Goal: Navigation & Orientation: Find specific page/section

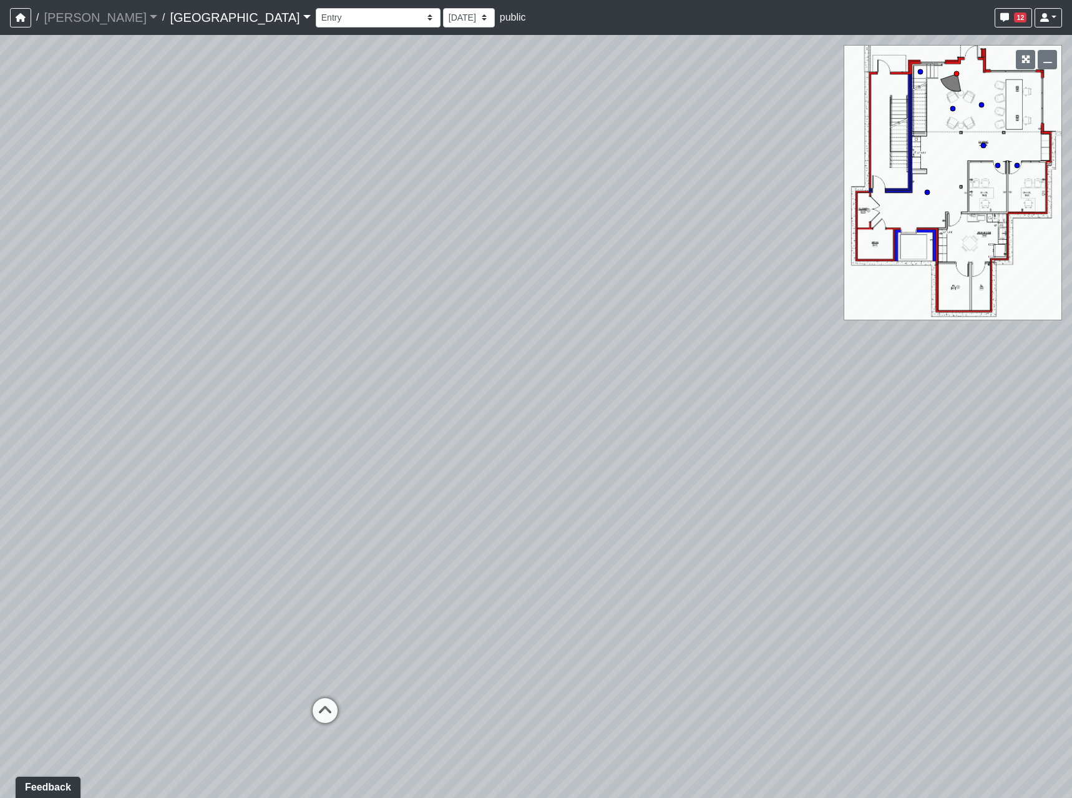
drag, startPoint x: 483, startPoint y: 352, endPoint x: 273, endPoint y: 637, distance: 354.1
click at [257, 647] on div "Loading... Reception Desk Loading... Lobby Loading... Landing" at bounding box center [536, 416] width 1072 height 763
drag, startPoint x: 696, startPoint y: 428, endPoint x: 652, endPoint y: 645, distance: 222.2
click at [634, 649] on div "Loading... Reception Desk Loading... Lobby Loading... Landing" at bounding box center [536, 416] width 1072 height 763
drag, startPoint x: 323, startPoint y: 529, endPoint x: 1072, endPoint y: 476, distance: 751.5
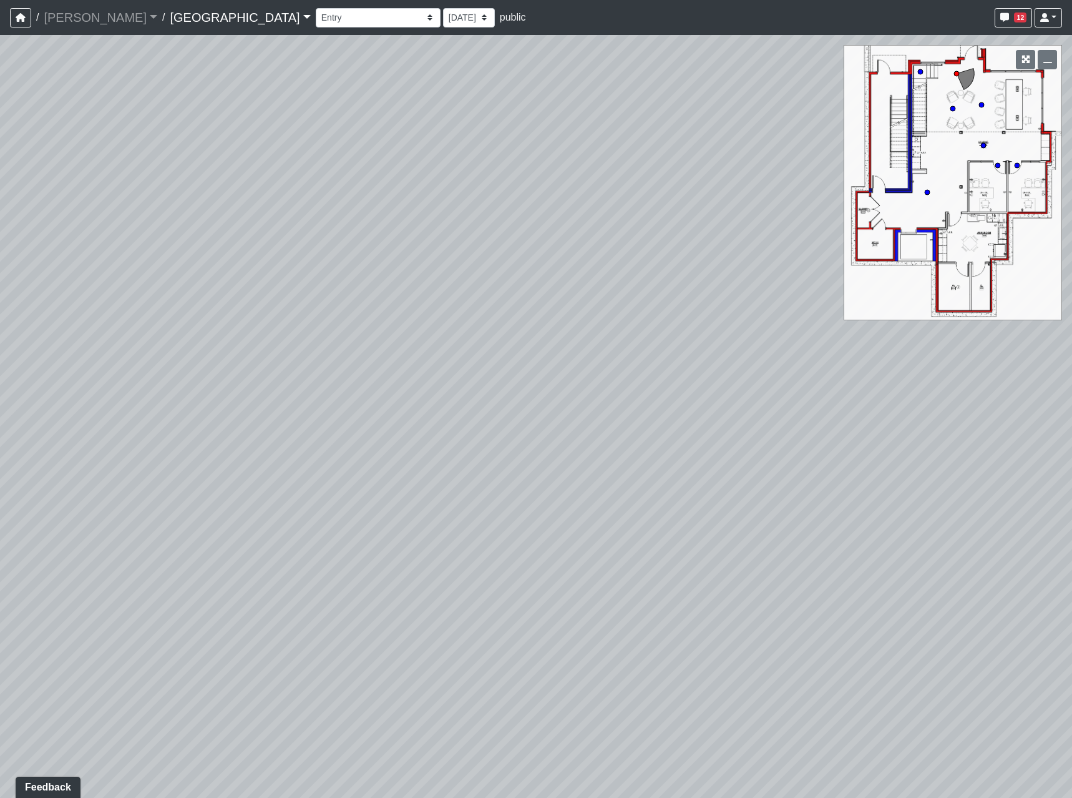
click at [1072, 476] on html "/ [PERSON_NAME] Loading... / [GEOGRAPHIC_DATA] [GEOGRAPHIC_DATA] Loading... [GE…" at bounding box center [536, 399] width 1072 height 798
drag, startPoint x: 632, startPoint y: 523, endPoint x: 169, endPoint y: 408, distance: 477.2
click at [140, 414] on div "Loading... Reception Desk Loading... Lobby Loading... Landing" at bounding box center [536, 416] width 1072 height 763
drag, startPoint x: 574, startPoint y: 439, endPoint x: 385, endPoint y: 451, distance: 190.1
click at [385, 451] on div "Loading... Reception Desk Loading... Lobby Loading... Landing" at bounding box center [536, 416] width 1072 height 763
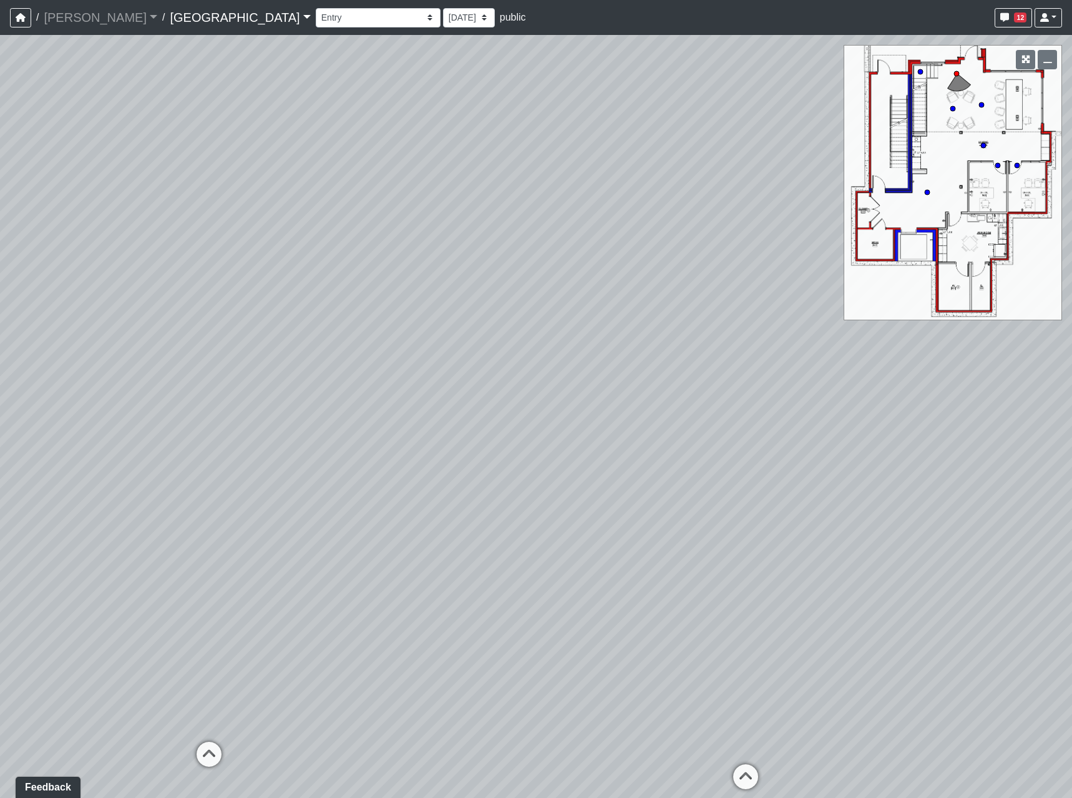
drag, startPoint x: 509, startPoint y: 514, endPoint x: 370, endPoint y: 450, distance: 153.6
click at [370, 450] on div "Loading... Reception Desk Loading... Lobby Loading... Landing" at bounding box center [536, 416] width 1072 height 763
drag, startPoint x: 439, startPoint y: 582, endPoint x: 243, endPoint y: 527, distance: 202.8
click at [178, 557] on div "Loading... Reception Desk Loading... Lobby Loading... Landing" at bounding box center [536, 416] width 1072 height 763
click at [442, 497] on div "Loading... Reception Desk Loading... Lobby Loading... Landing" at bounding box center [536, 416] width 1072 height 763
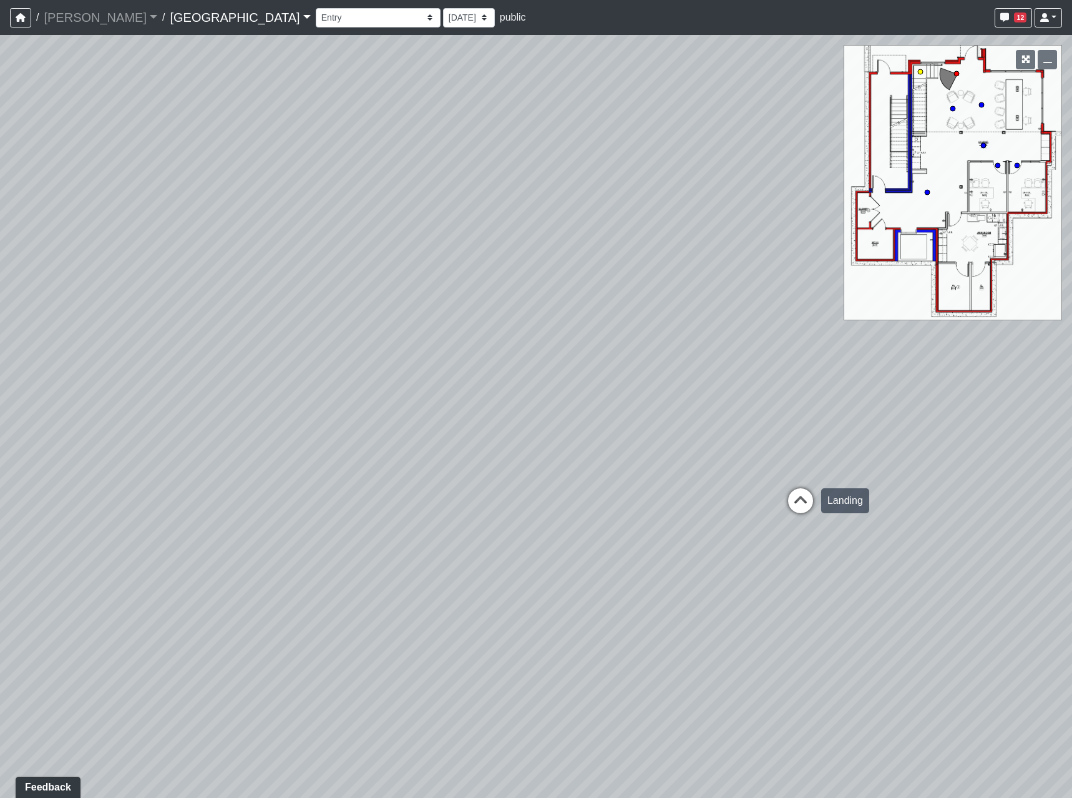
click at [792, 496] on icon at bounding box center [800, 506] width 37 height 37
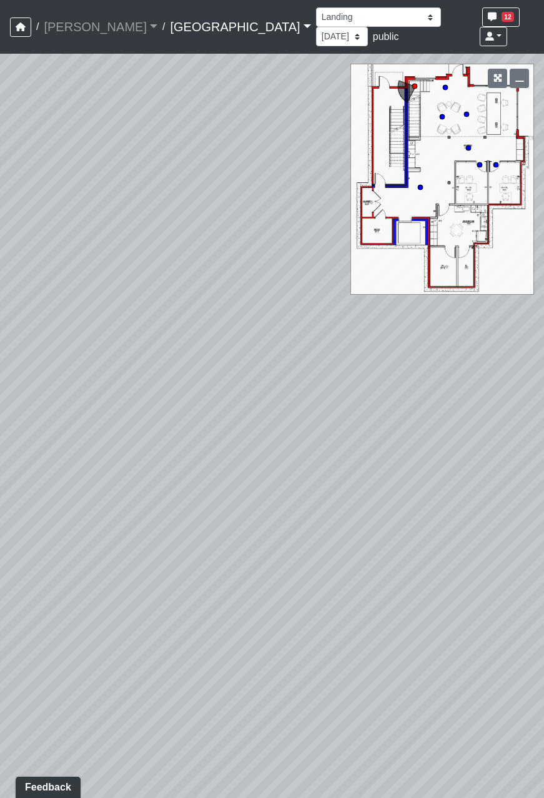
click at [2, 271] on div "Loading... Reception Desk Loading... Lobby Loading... Landing Loading... Entry …" at bounding box center [272, 426] width 544 height 744
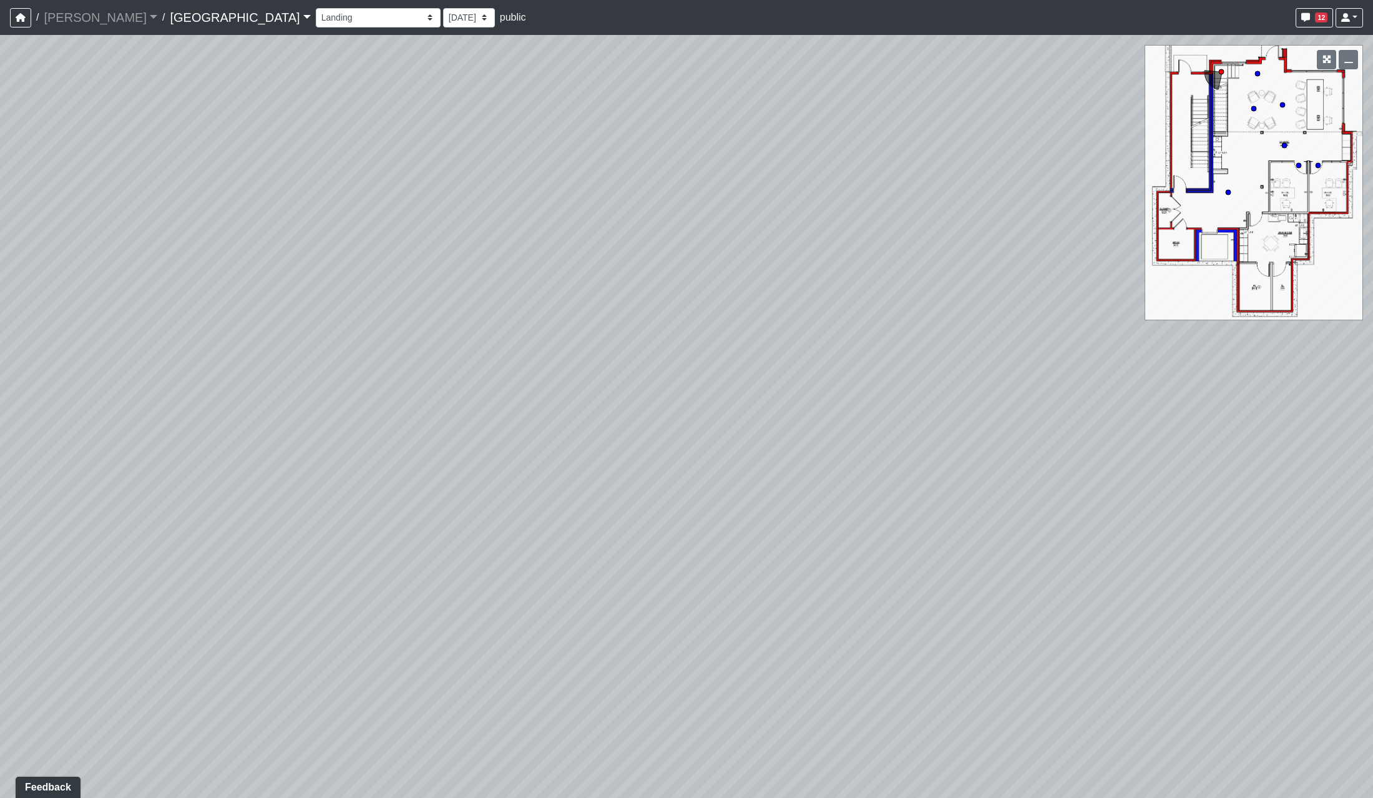
drag, startPoint x: 401, startPoint y: 371, endPoint x: 1082, endPoint y: 469, distance: 687.9
click at [1072, 449] on div "Loading... Reception Desk Loading... Lobby Loading... Landing Loading... Entry …" at bounding box center [686, 416] width 1373 height 763
drag, startPoint x: 816, startPoint y: 397, endPoint x: 474, endPoint y: 388, distance: 342.8
click at [330, 404] on div "Loading... Reception Desk Loading... Lobby Loading... Landing Loading... Entry …" at bounding box center [686, 416] width 1373 height 763
drag, startPoint x: 854, startPoint y: 349, endPoint x: 353, endPoint y: 290, distance: 504.1
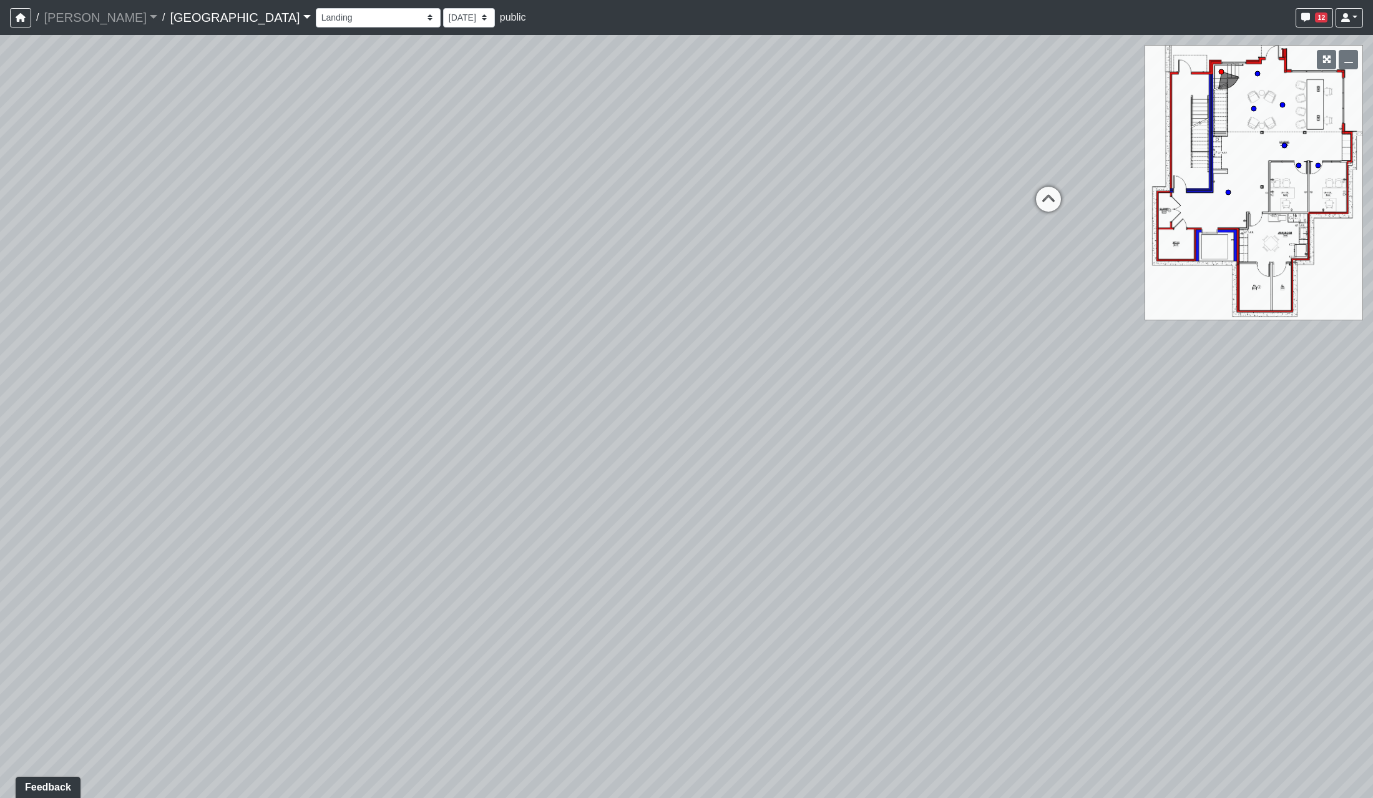
click at [353, 290] on div "Loading... Reception Desk Loading... Lobby Loading... Landing Loading... Entry …" at bounding box center [686, 416] width 1373 height 763
click at [636, 193] on icon at bounding box center [632, 185] width 37 height 37
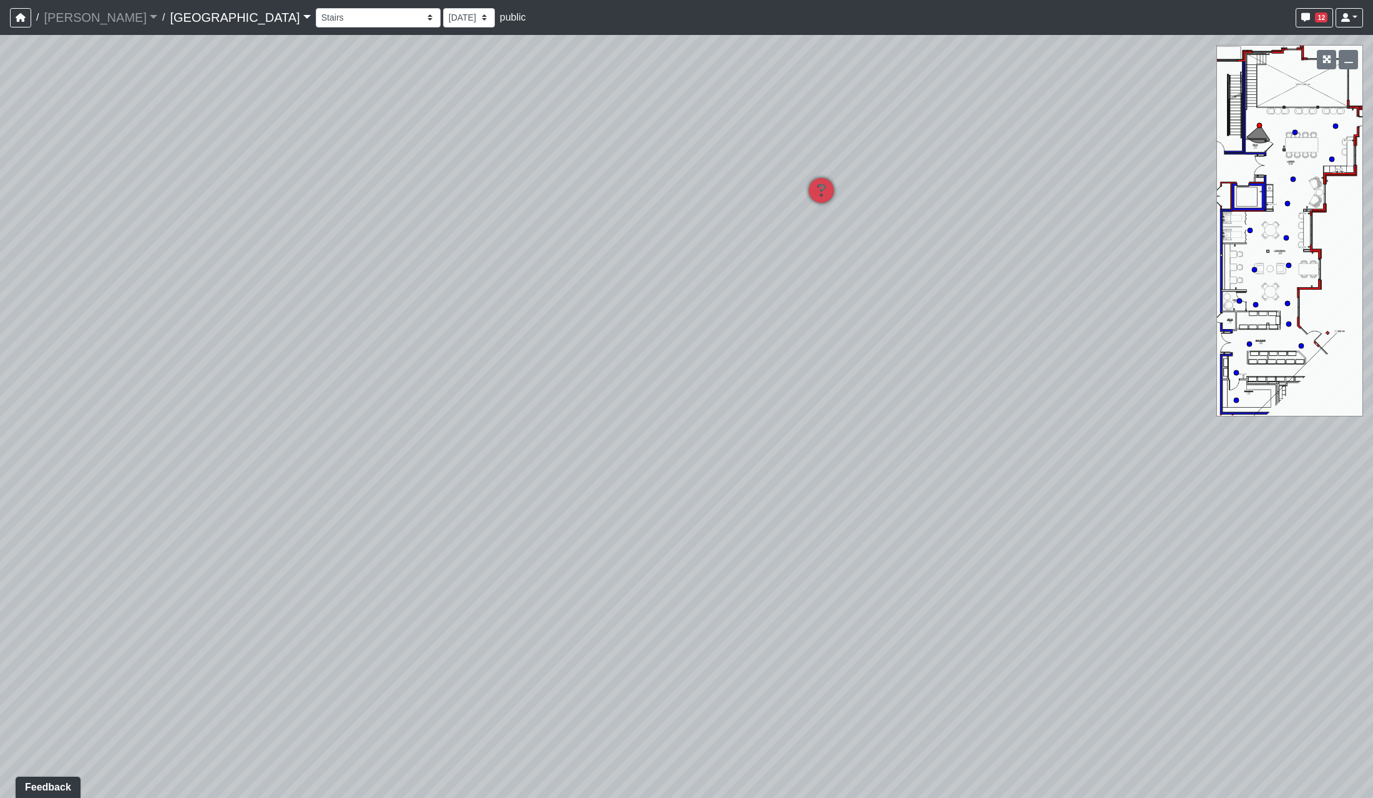
drag, startPoint x: 716, startPoint y: 526, endPoint x: 705, endPoint y: 340, distance: 186.3
click at [705, 340] on div "Loading... Reception Desk Loading... Lobby Loading... Landing Loading... Entry …" at bounding box center [686, 416] width 1373 height 763
drag, startPoint x: 808, startPoint y: 445, endPoint x: 1204, endPoint y: 507, distance: 401.1
click at [1072, 484] on div "Loading... Reception Desk Loading... Lobby Loading... Landing Loading... Entry …" at bounding box center [686, 416] width 1373 height 763
drag, startPoint x: 793, startPoint y: 442, endPoint x: 867, endPoint y: 448, distance: 73.9
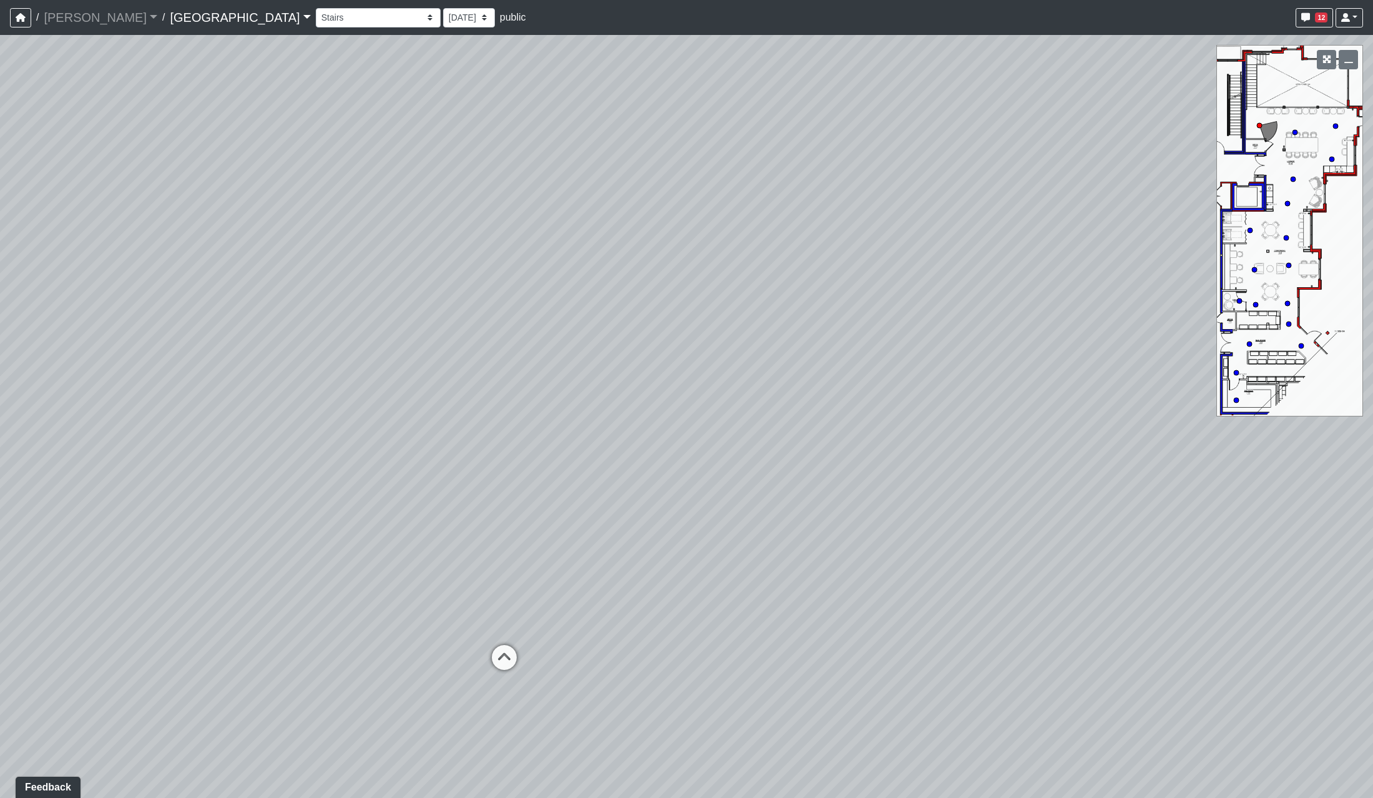
click at [867, 448] on div "Loading... Reception Desk Loading... Lobby Loading... Landing Loading... Entry …" at bounding box center [686, 416] width 1373 height 763
click at [503, 657] on icon at bounding box center [505, 663] width 37 height 37
drag, startPoint x: 529, startPoint y: 616, endPoint x: 893, endPoint y: 620, distance: 363.3
click at [894, 623] on div "Loading... Reception Desk Loading... Lobby Loading... Landing Loading... Entry …" at bounding box center [686, 416] width 1373 height 763
drag, startPoint x: 908, startPoint y: 474, endPoint x: 307, endPoint y: 463, distance: 601.2
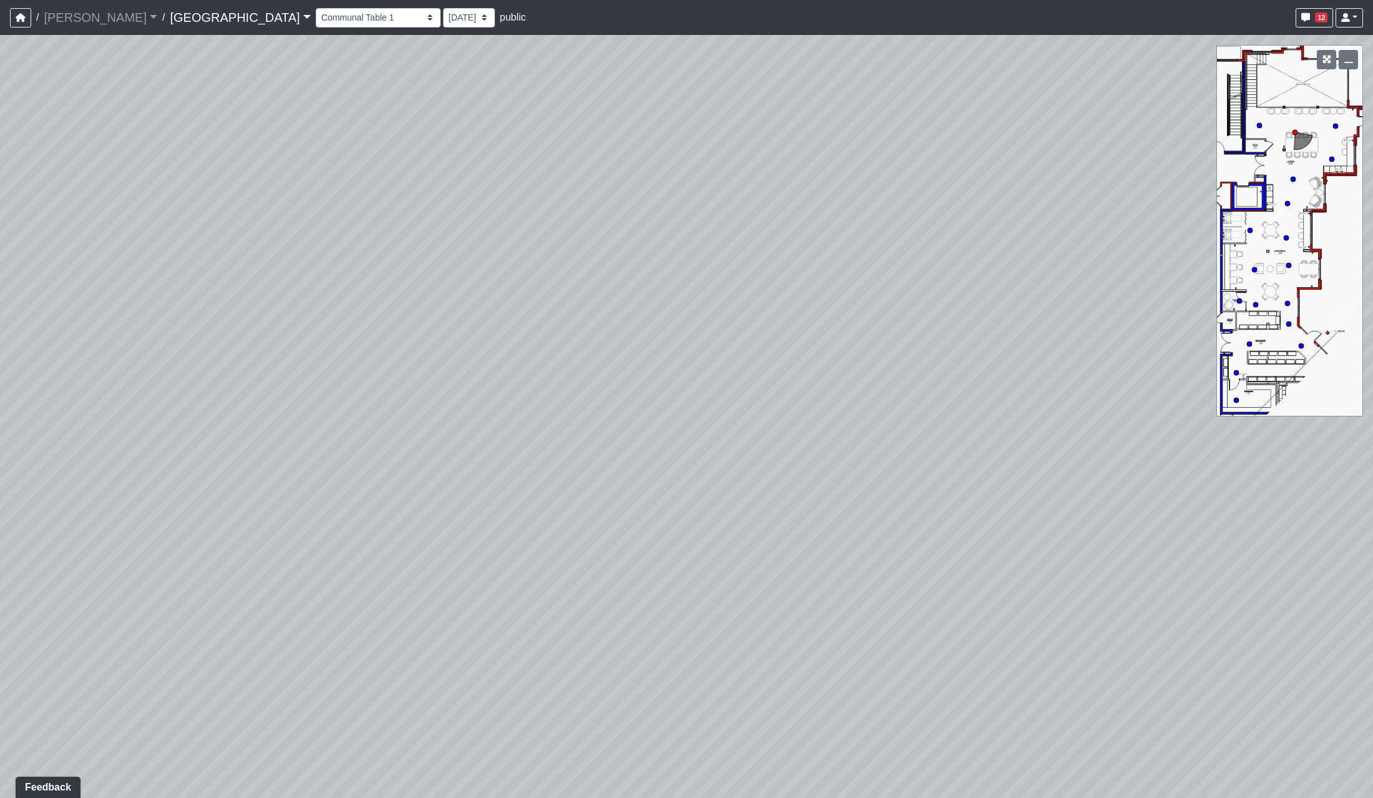
click at [298, 467] on div "Loading... Reception Desk Loading... Lobby Loading... Landing Loading... Entry …" at bounding box center [686, 416] width 1373 height 763
drag, startPoint x: 963, startPoint y: 441, endPoint x: 693, endPoint y: 441, distance: 269.7
click at [693, 441] on div "Loading... Reception Desk Loading... Lobby Loading... Landing Loading... Entry …" at bounding box center [686, 416] width 1373 height 763
drag, startPoint x: 730, startPoint y: 474, endPoint x: 310, endPoint y: 375, distance: 431.0
click at [303, 375] on div "Loading... Reception Desk Loading... Lobby Loading... Landing Loading... Entry …" at bounding box center [686, 416] width 1373 height 763
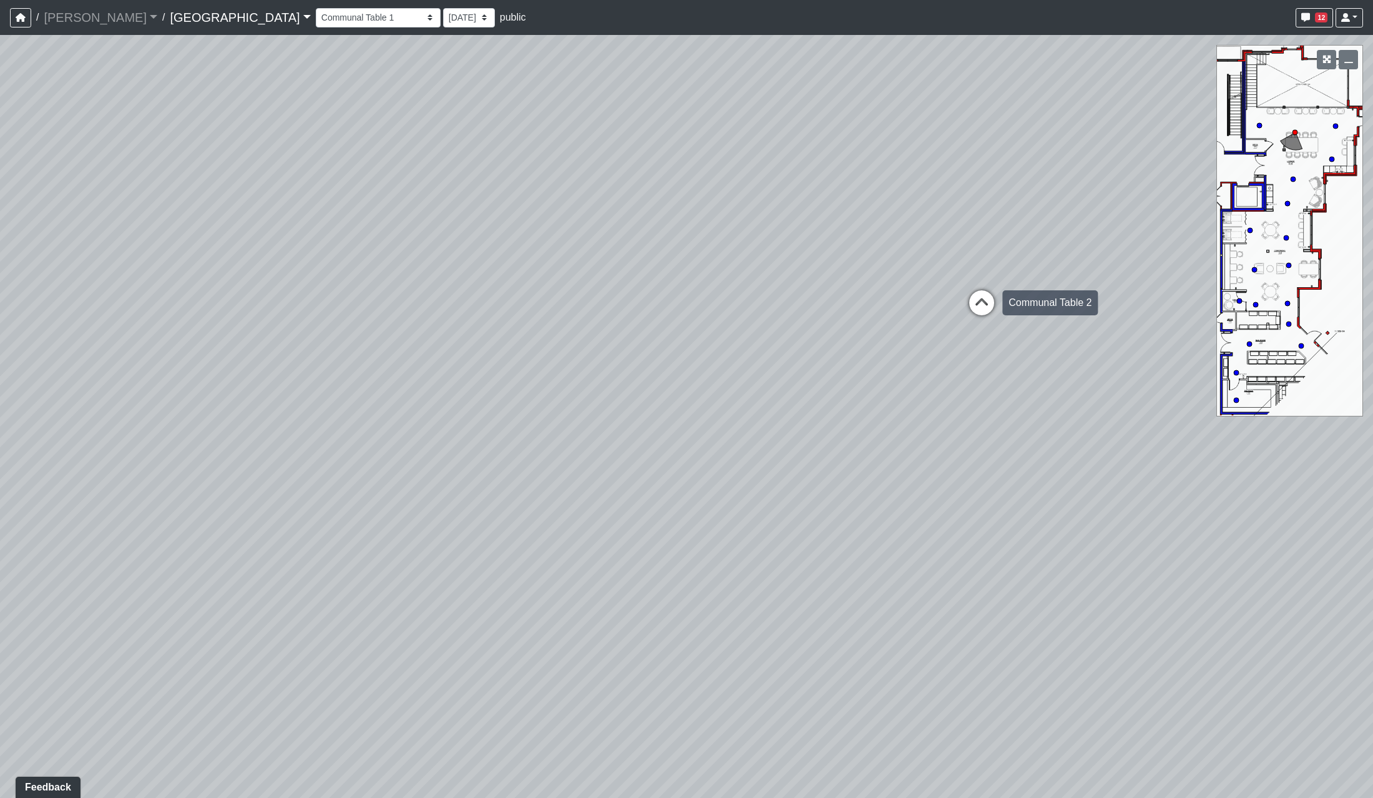
click at [968, 307] on icon at bounding box center [981, 308] width 37 height 37
drag, startPoint x: 560, startPoint y: 503, endPoint x: 439, endPoint y: 531, distance: 123.7
click at [441, 531] on div "Loading... Reception Desk Loading... Lobby Loading... Landing Loading... Entry …" at bounding box center [686, 416] width 1373 height 763
drag, startPoint x: 550, startPoint y: 537, endPoint x: 980, endPoint y: 528, distance: 430.2
click at [980, 528] on div "Loading... Reception Desk Loading... Lobby Loading... Landing Loading... Entry …" at bounding box center [686, 416] width 1373 height 763
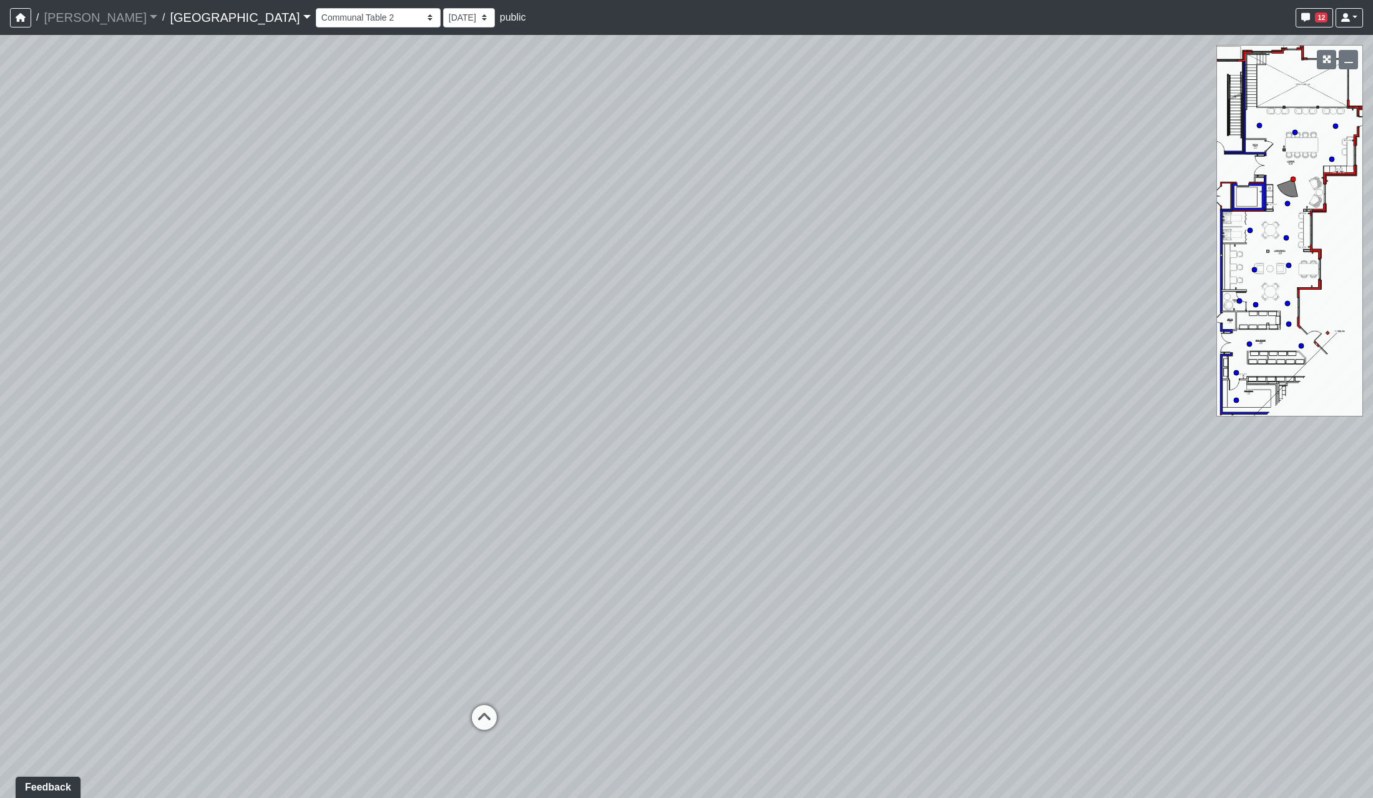
drag, startPoint x: 874, startPoint y: 560, endPoint x: 897, endPoint y: 569, distance: 24.3
click at [911, 560] on div "Loading... Reception Desk Loading... Lobby Loading... Landing Loading... Entry …" at bounding box center [686, 416] width 1373 height 763
click at [708, 632] on div "Loading... Coworking Entry" at bounding box center [709, 646] width 37 height 37
drag, startPoint x: 623, startPoint y: 556, endPoint x: 740, endPoint y: 533, distance: 119.6
click at [816, 553] on div "Loading... Reception Desk Loading... Lobby Loading... Landing Loading... Entry …" at bounding box center [686, 416] width 1373 height 763
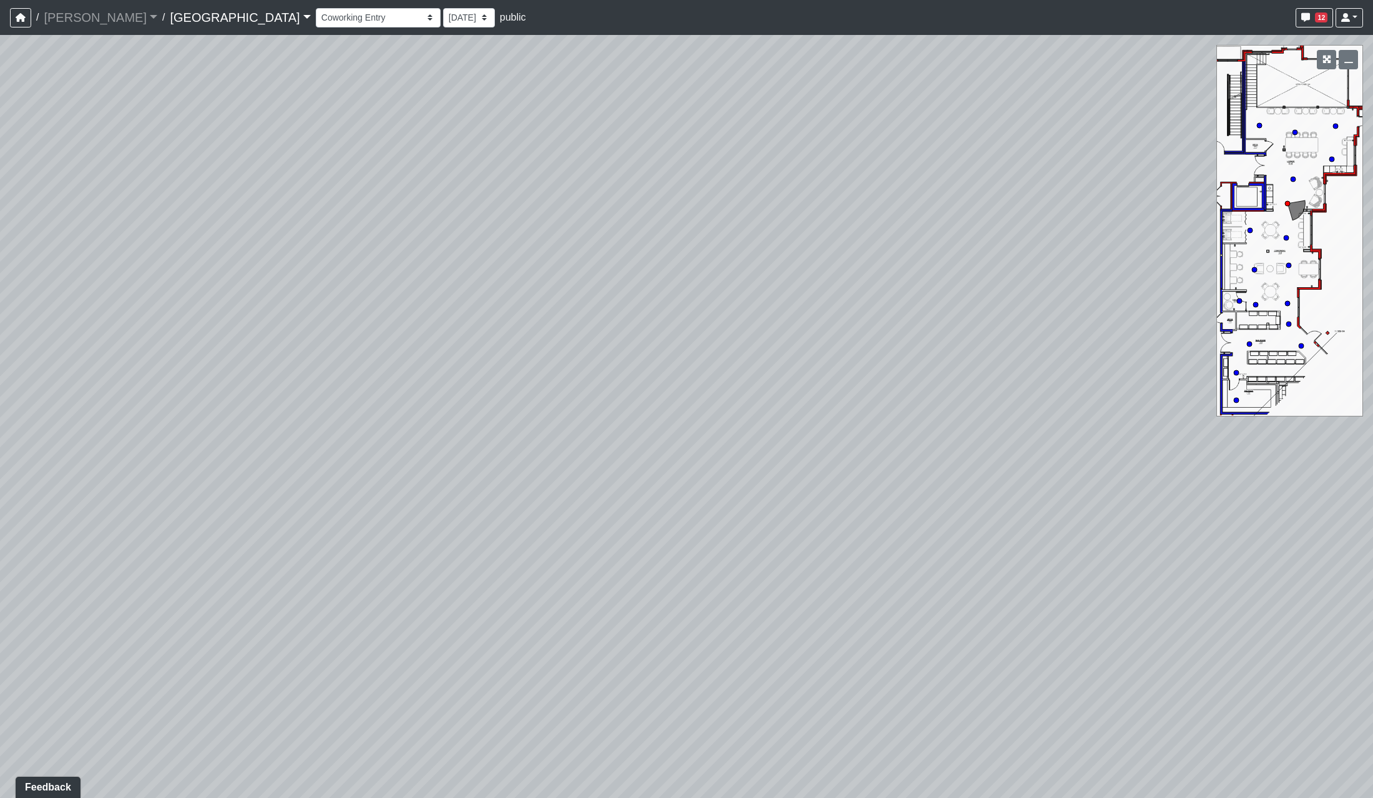
drag, startPoint x: 649, startPoint y: 531, endPoint x: 238, endPoint y: 523, distance: 411.4
click at [242, 524] on div "Loading... Reception Desk Loading... Lobby Loading... Landing Loading... Entry …" at bounding box center [686, 416] width 1373 height 763
drag, startPoint x: 981, startPoint y: 486, endPoint x: 519, endPoint y: 533, distance: 464.3
click at [522, 527] on div "Loading... Reception Desk Loading... Lobby Loading... Landing Loading... Entry …" at bounding box center [686, 416] width 1373 height 763
click at [386, 665] on icon at bounding box center [373, 680] width 37 height 37
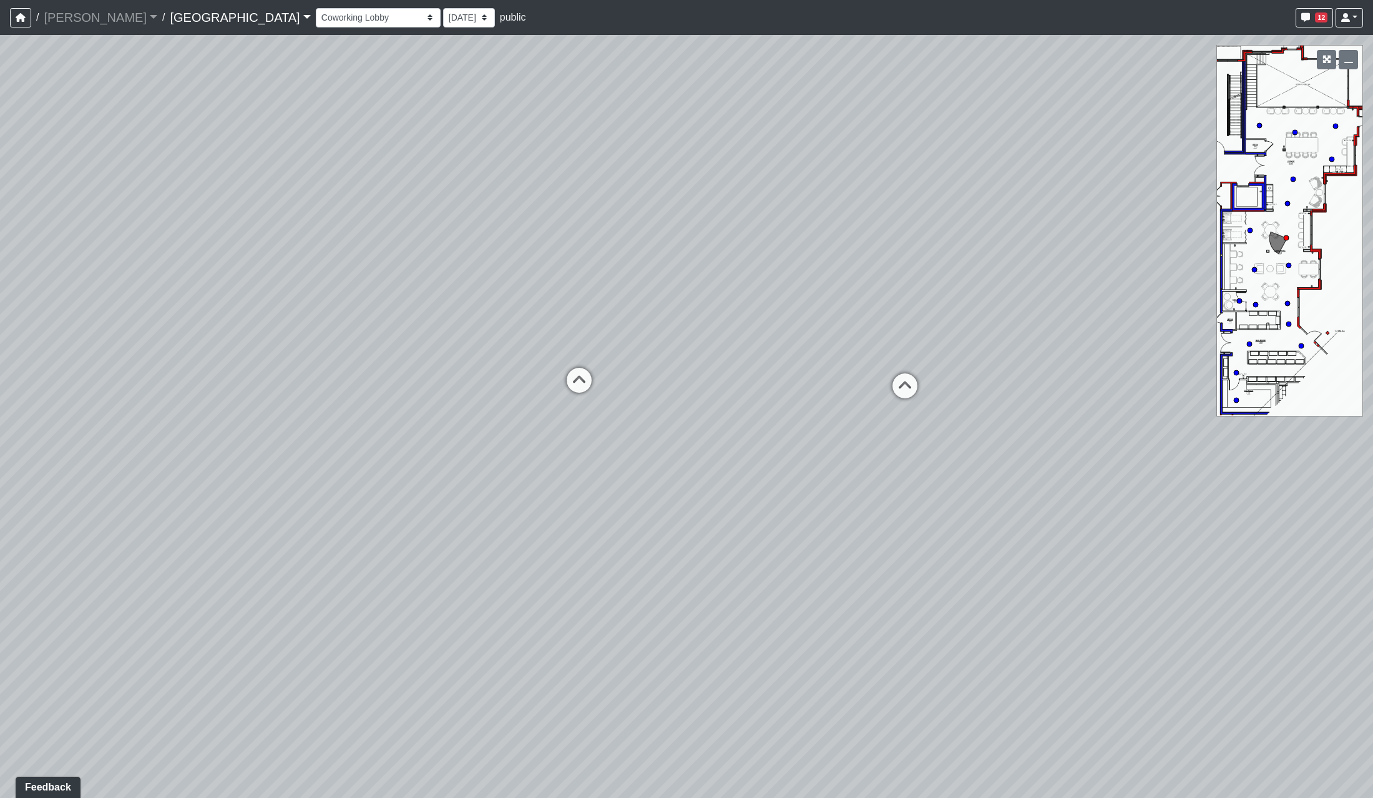
drag, startPoint x: 918, startPoint y: 482, endPoint x: 355, endPoint y: 390, distance: 570.4
click at [42, 434] on div "Loading... Reception Desk Loading... Lobby Loading... Landing Loading... Entry …" at bounding box center [686, 416] width 1373 height 763
drag, startPoint x: 732, startPoint y: 353, endPoint x: 631, endPoint y: 459, distance: 145.7
click at [631, 459] on div "Loading... Reception Desk Loading... Lobby Loading... Landing Loading... Entry …" at bounding box center [686, 416] width 1373 height 763
drag, startPoint x: 333, startPoint y: 507, endPoint x: 702, endPoint y: 488, distance: 369.4
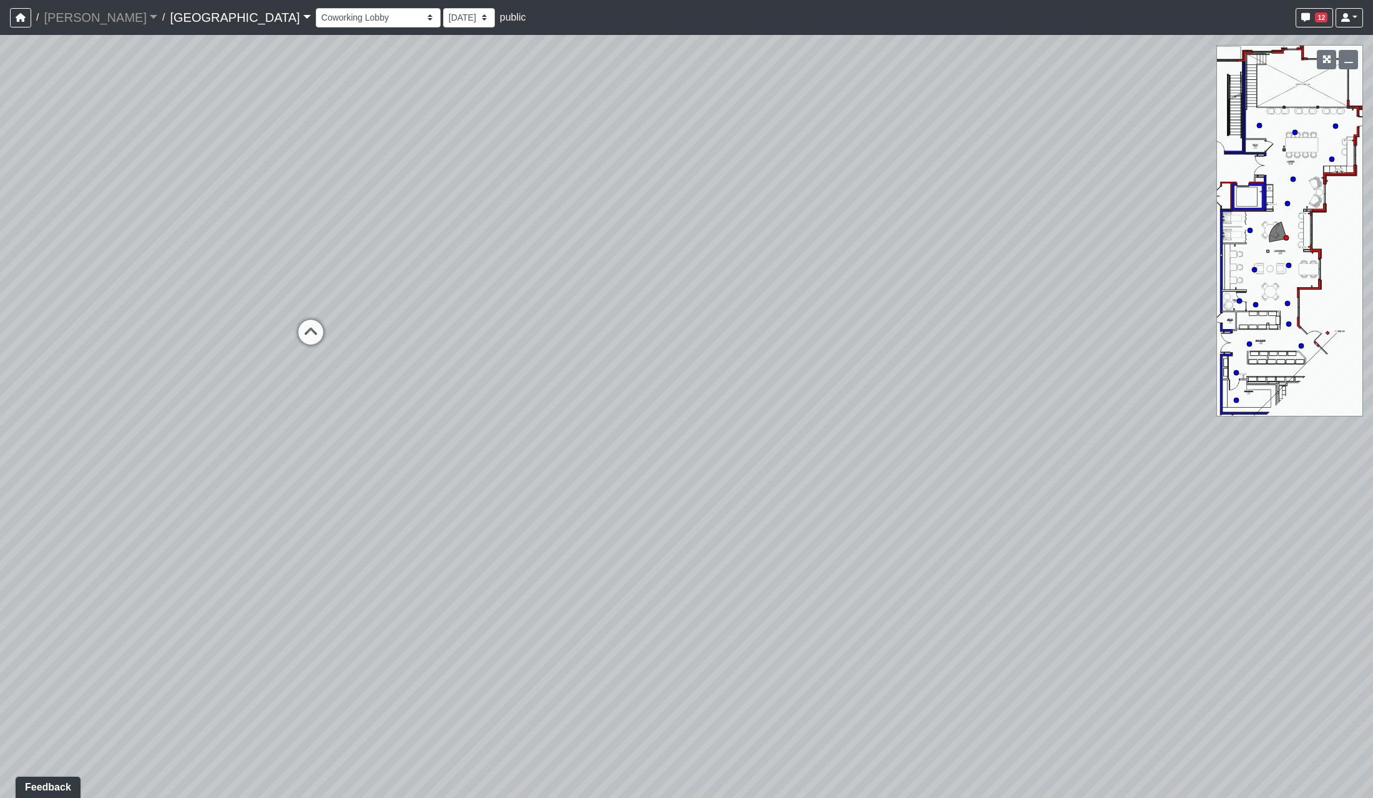
click at [712, 489] on div "Loading... Reception Desk Loading... Lobby Loading... Landing Loading... Entry …" at bounding box center [686, 416] width 1373 height 763
drag, startPoint x: 307, startPoint y: 454, endPoint x: 477, endPoint y: 463, distance: 170.0
click at [605, 481] on div "Loading... Reception Desk Loading... Lobby Loading... Landing Loading... Entry …" at bounding box center [686, 416] width 1373 height 763
drag, startPoint x: 352, startPoint y: 442, endPoint x: 298, endPoint y: 416, distance: 59.5
click at [298, 416] on div "Loading... Reception Desk Loading... Lobby Loading... Landing Loading... Entry …" at bounding box center [686, 416] width 1373 height 763
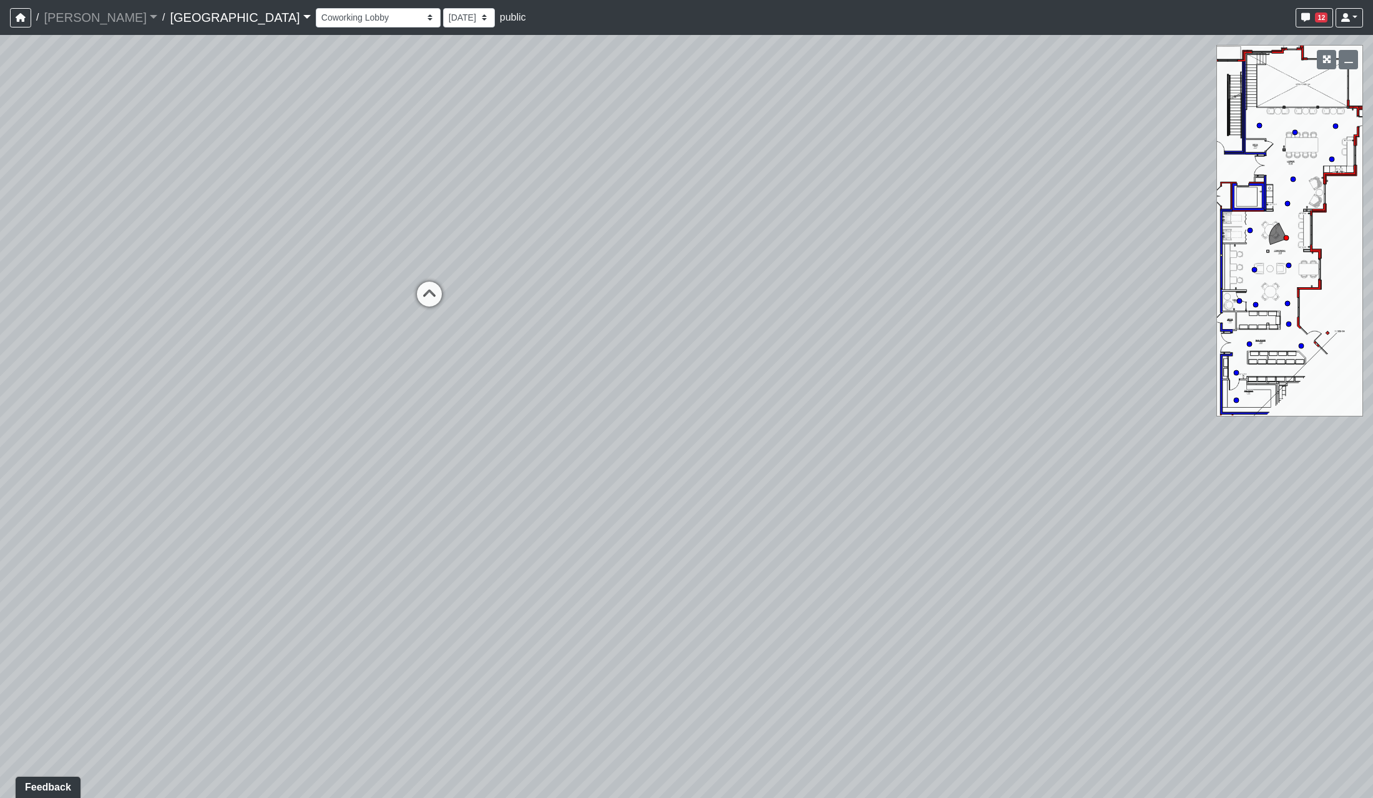
drag, startPoint x: 746, startPoint y: 368, endPoint x: 761, endPoint y: 407, distance: 41.5
click at [761, 407] on div "Loading... Reception Desk Loading... Lobby Loading... Landing Loading... Entry …" at bounding box center [686, 416] width 1373 height 763
click at [426, 303] on icon at bounding box center [434, 306] width 37 height 37
drag, startPoint x: 616, startPoint y: 581, endPoint x: 918, endPoint y: 258, distance: 441.6
click at [918, 258] on div "Loading... Reception Desk Loading... Lobby Loading... Landing Loading... Entry …" at bounding box center [686, 416] width 1373 height 763
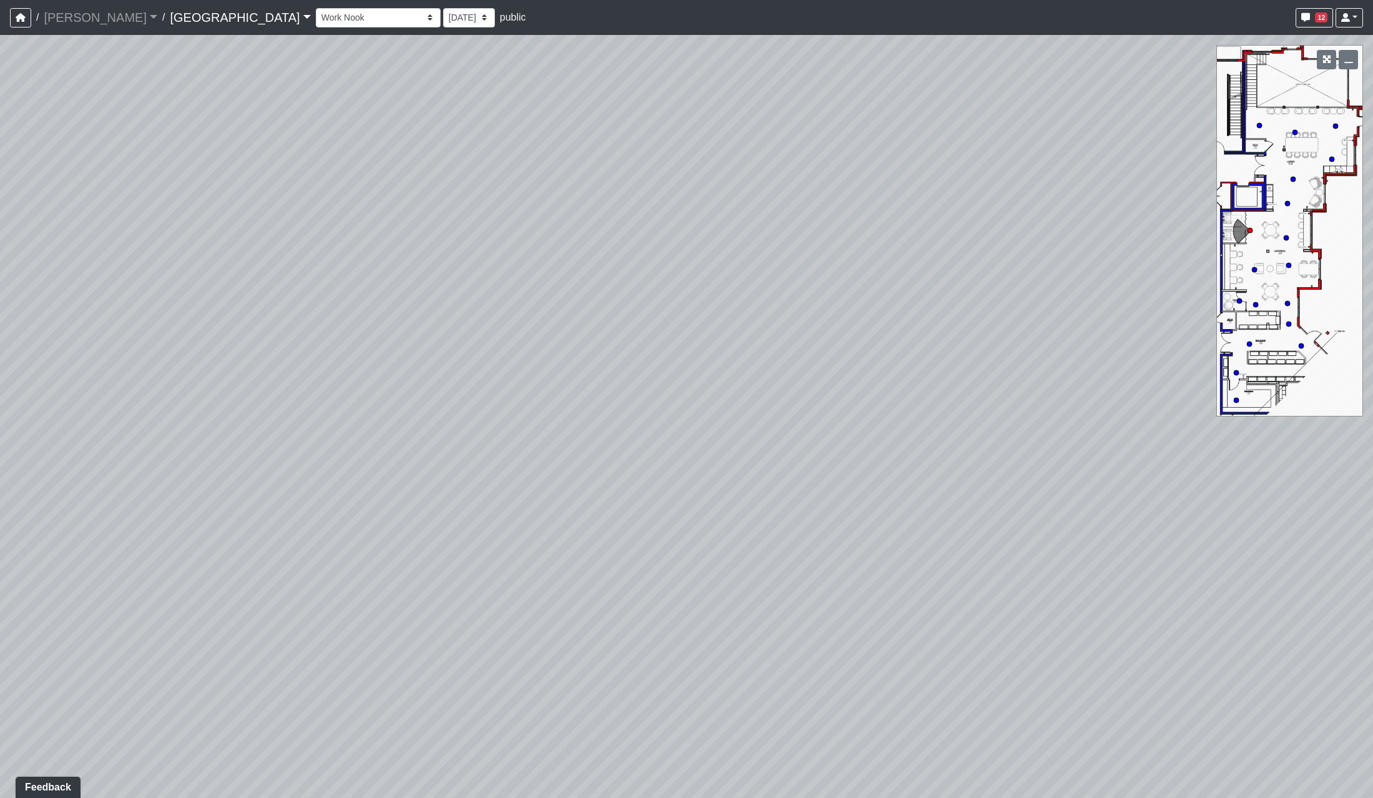
drag
click at [741, 504] on div "Loading... Reception Desk Loading... Lobby Loading... Landing Loading... Entry …" at bounding box center [686, 416] width 1373 height 763
click at [820, 530] on div "Loading... Reception Desk Loading... Lobby Loading... Landing Loading... Entry …" at bounding box center [686, 416] width 1373 height 763
click at [843, 527] on div "Loading... Reception Desk Loading... Lobby Loading... Landing Loading... Entry …" at bounding box center [686, 416] width 1373 height 763
click at [380, 531] on div "Loading... Working Desk" at bounding box center [393, 547] width 37 height 37
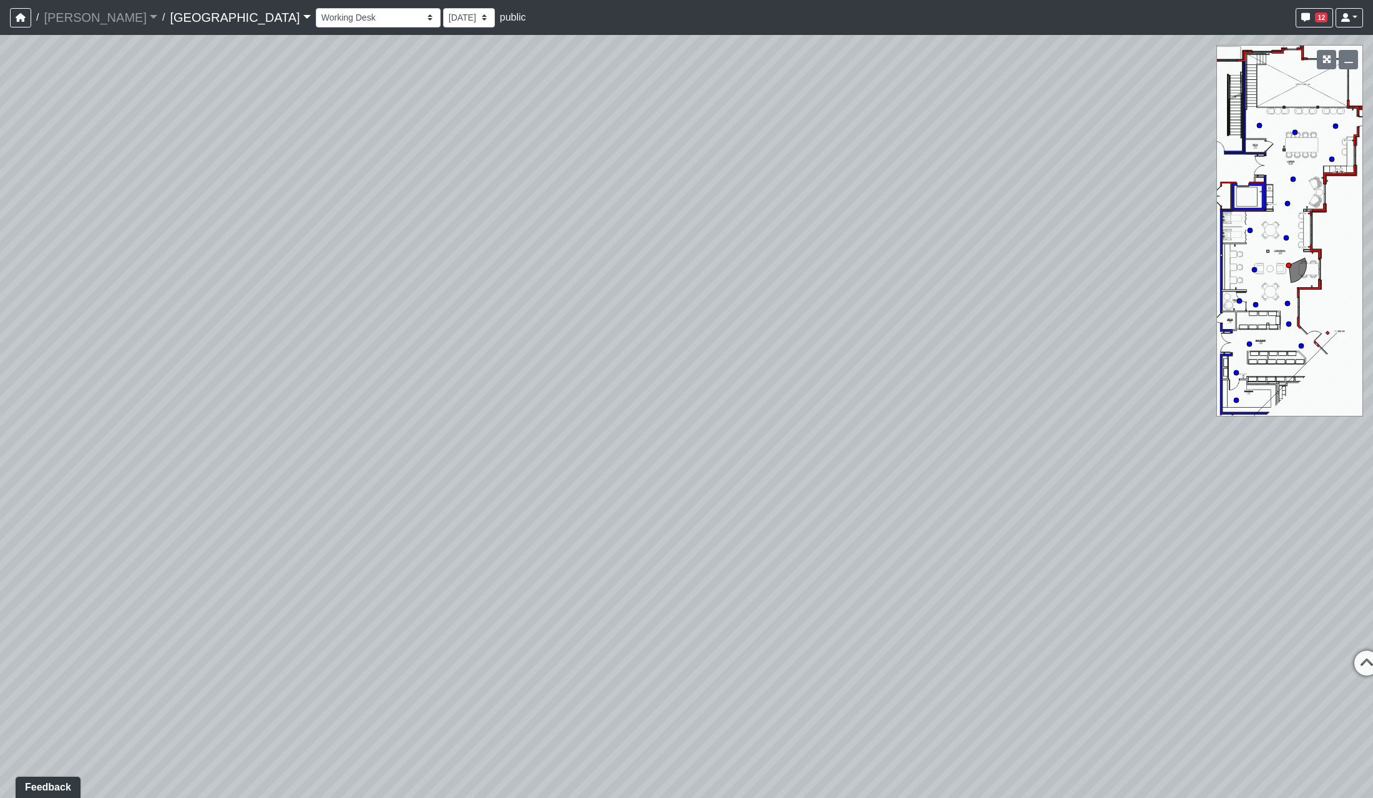
click at [1060, 374] on div "Loading... Reception Desk Loading... Lobby Loading... Landing Loading... Entry …" at bounding box center [686, 416] width 1373 height 763
click at [737, 401] on div "Loading... Reception Desk Loading... Lobby Loading... Landing Loading... Entry …" at bounding box center [686, 416] width 1373 height 763
click at [273, 476] on div "Loading... Reception Desk Loading... Lobby Loading... Landing Loading... Entry …" at bounding box center [686, 416] width 1373 height 763
click at [338, 380] on div "Loading... Reception Desk Loading... Lobby Loading... Landing Loading... Entry …" at bounding box center [686, 416] width 1373 height 763
click at [700, 517] on icon at bounding box center [694, 528] width 37 height 37
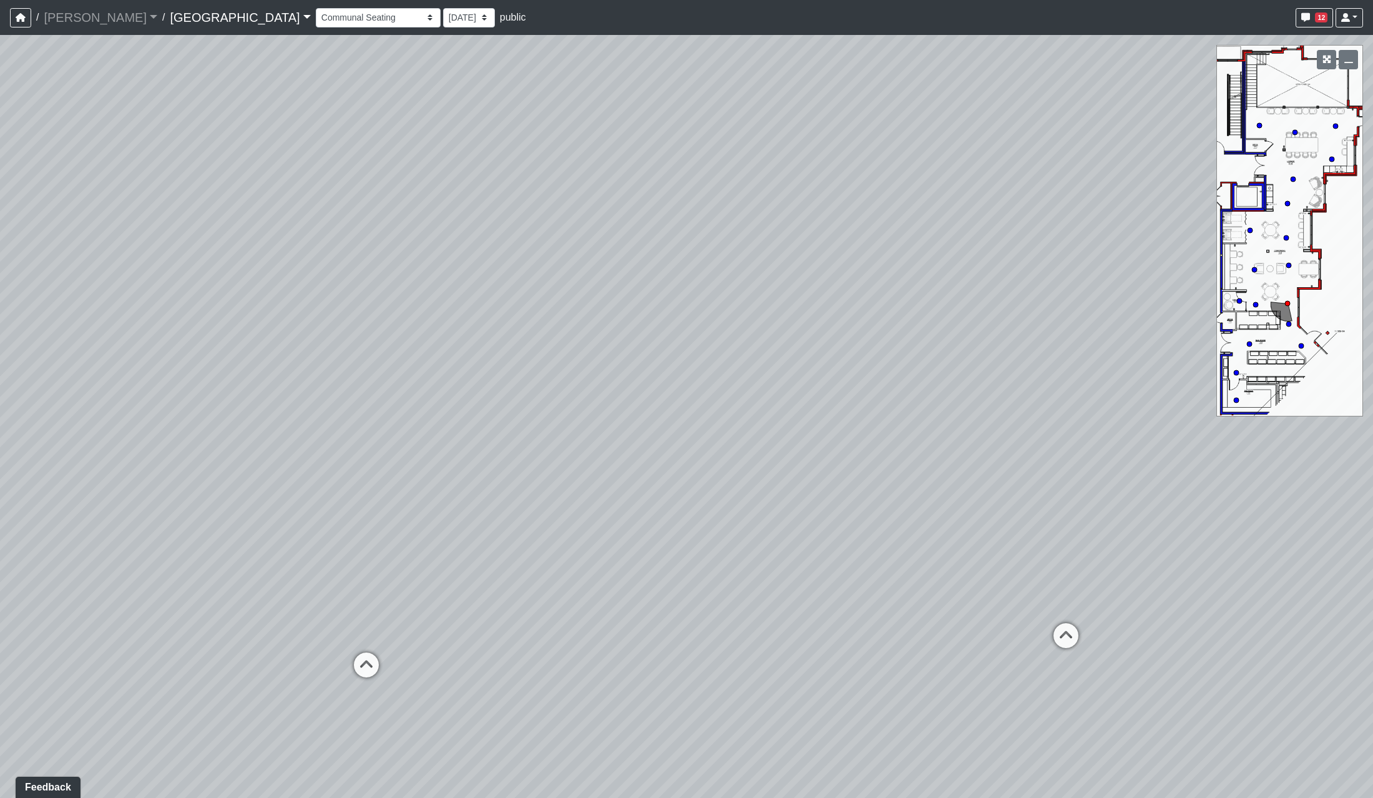
click at [559, 572] on div "Loading... Reception Desk Loading... Lobby Loading... Landing Loading... Entry …" at bounding box center [686, 416] width 1373 height 763
click at [826, 516] on div "Loading... Reception Desk Loading... Lobby Loading... Landing Loading... Entry …" at bounding box center [686, 416] width 1373 height 763
click at [579, 589] on div "Loading... Reception Desk Loading... Lobby Loading... Landing Loading... Entry …" at bounding box center [686, 416] width 1373 height 763
click at [587, 584] on icon at bounding box center [600, 592] width 37 height 37
click at [596, 506] on div "Loading... Reception Desk Loading... Lobby Loading... Landing Loading... Entry …" at bounding box center [686, 416] width 1373 height 763
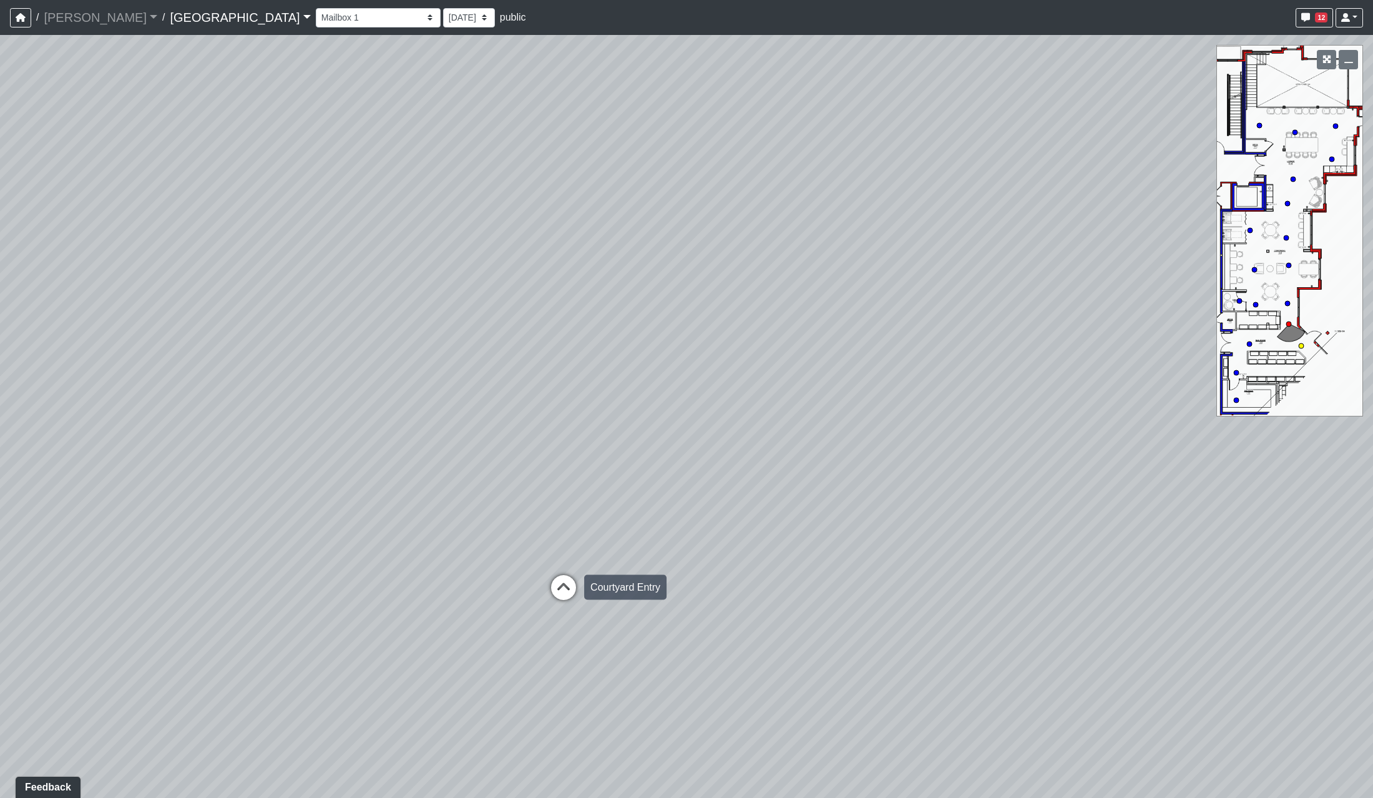
click at [552, 587] on icon at bounding box center [563, 593] width 37 height 37
click at [520, 562] on icon at bounding box center [505, 557] width 37 height 37
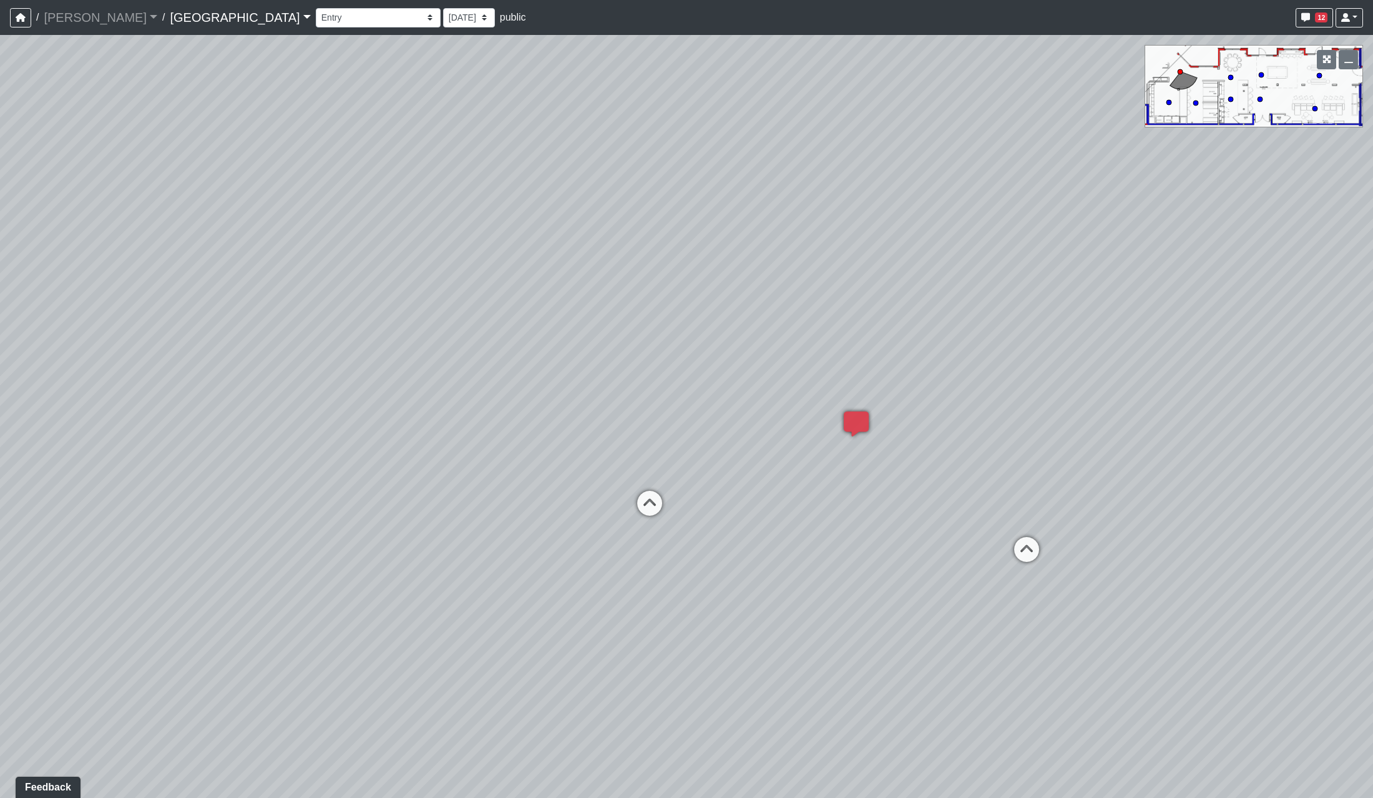
click at [984, 601] on div "Loading... Reception Desk Loading... Lobby Loading... Landing Loading... Entry …" at bounding box center [686, 416] width 1373 height 763
click at [972, 544] on icon at bounding box center [987, 549] width 37 height 37
click at [347, 458] on div "Loading... Reception Desk Loading... Lobby Loading... Landing Loading... Entry …" at bounding box center [686, 416] width 1373 height 763
click at [533, 592] on div "Loading... Reception Desk Loading... Lobby Loading... Landing Loading... Entry …" at bounding box center [686, 416] width 1373 height 763
click at [363, 442] on div "Loading... Reception Desk Loading... Lobby Loading... Landing Loading... Entry …" at bounding box center [686, 416] width 1373 height 763
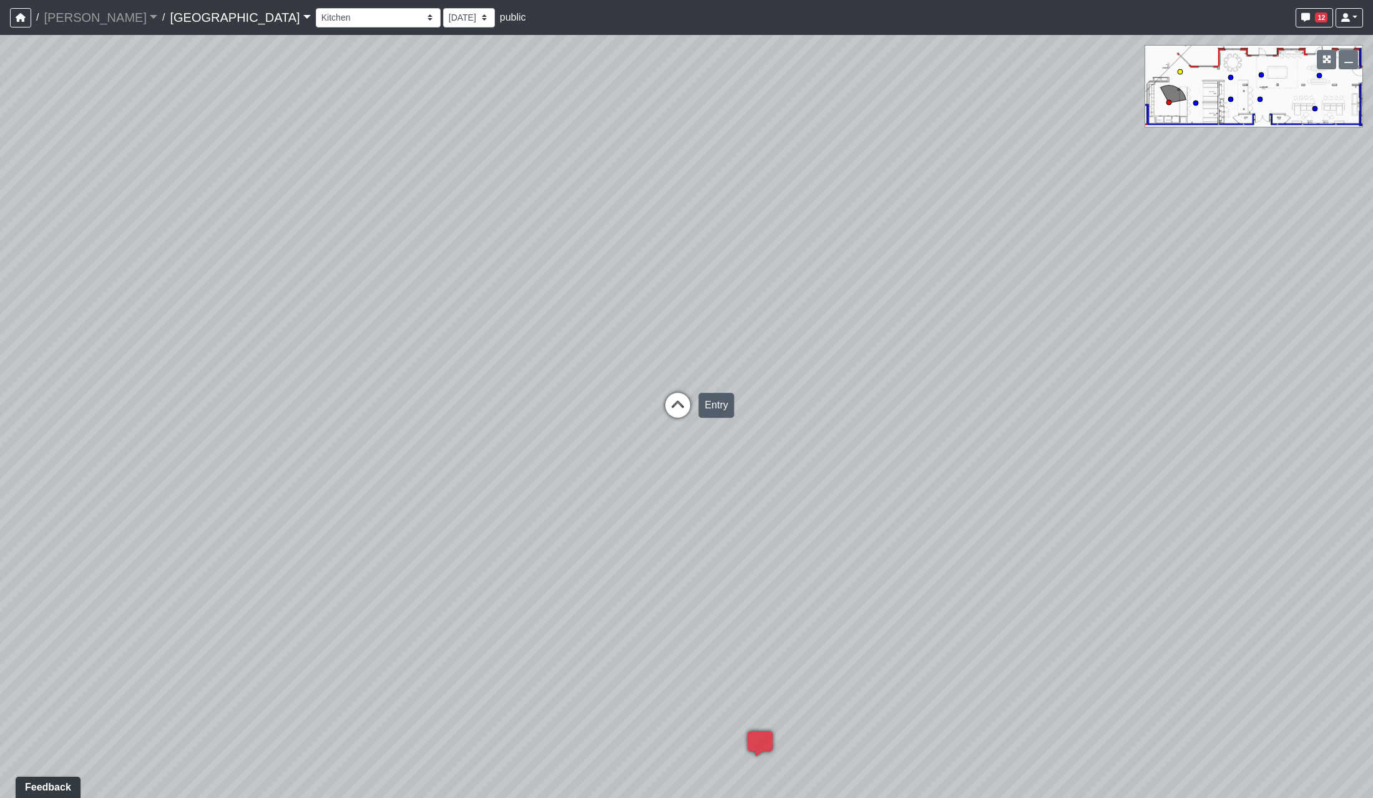
click at [682, 401] on icon at bounding box center [677, 411] width 37 height 37
click at [491, 505] on div "Loading... Reception Desk Loading... Lobby Loading... Landing Loading... Entry …" at bounding box center [686, 416] width 1373 height 763
click at [798, 497] on icon at bounding box center [796, 504] width 37 height 37
click at [671, 533] on div "Loading... Reception Desk Loading... Lobby Loading... Landing Loading... Entry …" at bounding box center [686, 416] width 1373 height 763
click at [878, 542] on div "Loading... Reception Desk Loading... Lobby Loading... Landing Loading... Entry …" at bounding box center [686, 416] width 1373 height 763
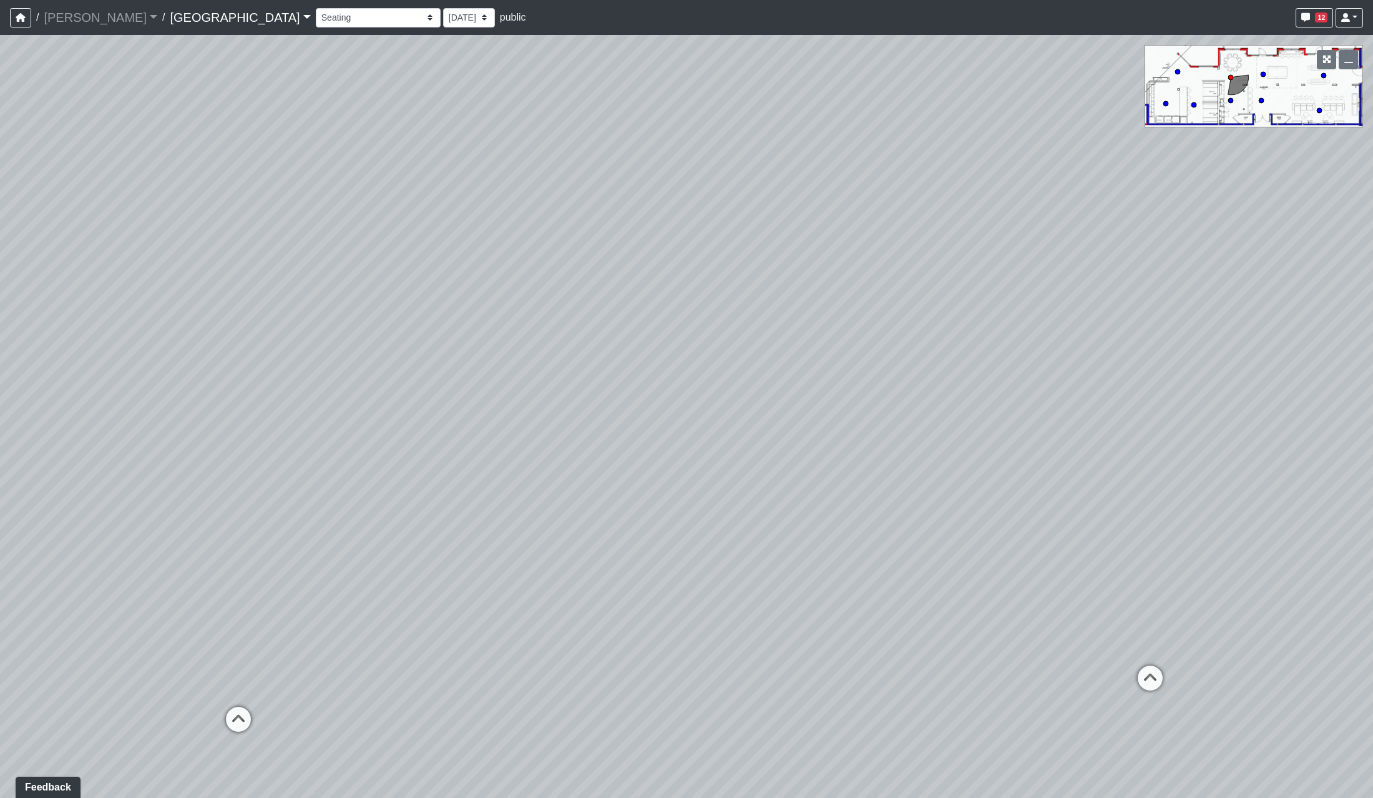
click at [938, 451] on div "Loading... Reception Desk Loading... Lobby Loading... Landing Loading... Entry …" at bounding box center [686, 416] width 1373 height 763
click at [1072, 608] on div "Loading... Reception Desk Loading... Lobby Loading... Landing Loading... Entry …" at bounding box center [686, 416] width 1373 height 763
click at [247, 360] on div "Loading... Reception Desk Loading... Lobby Loading... Landing Loading... Entry …" at bounding box center [686, 416] width 1373 height 763
click at [936, 527] on div "Loading... Courtyard Entry" at bounding box center [946, 545] width 37 height 37
click at [885, 346] on icon at bounding box center [890, 361] width 37 height 37
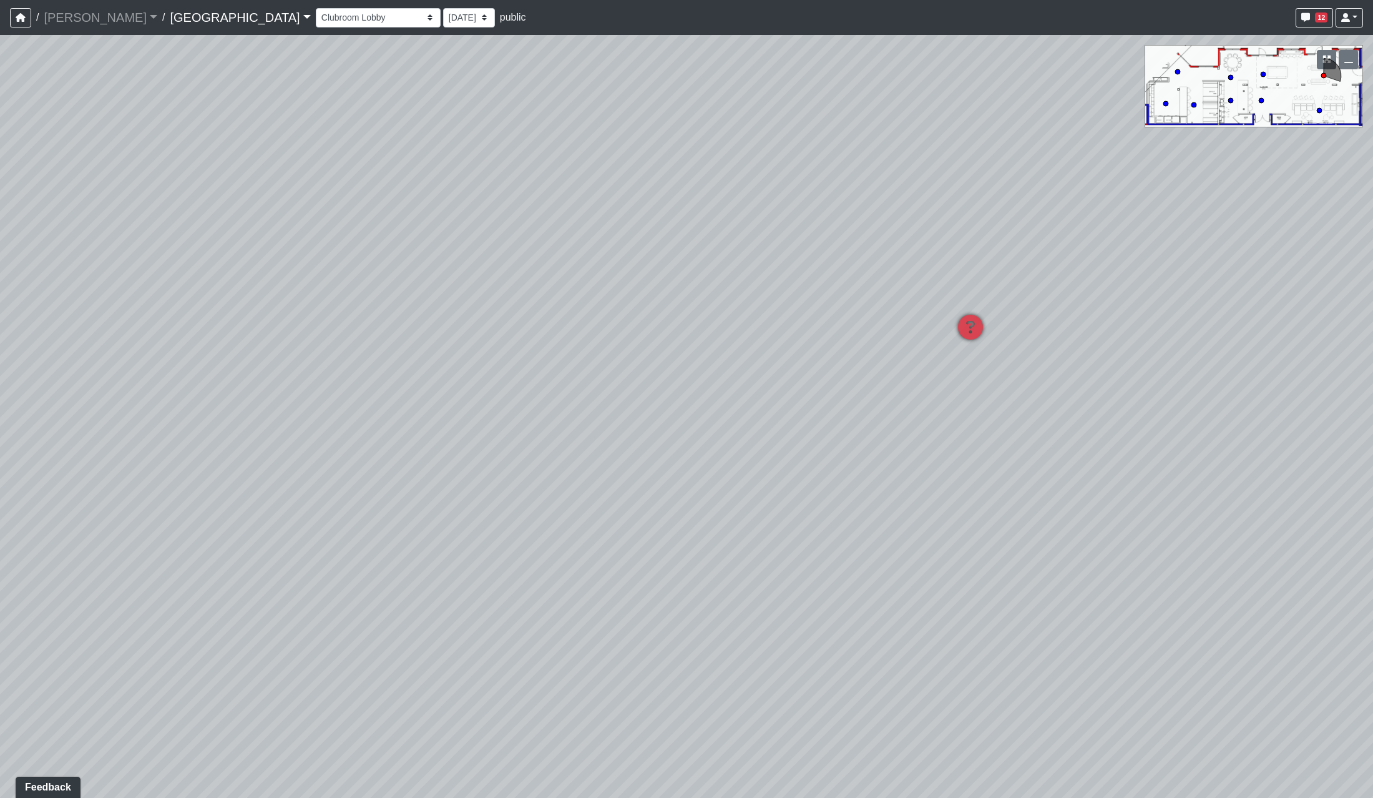
click at [680, 496] on div "Loading... Reception Desk Loading... Lobby Loading... Landing Loading... Entry …" at bounding box center [686, 416] width 1373 height 763
click at [258, 529] on div "Loading... Reception Desk Loading... Lobby Loading... Landing Loading... Entry …" at bounding box center [686, 416] width 1373 height 763
click at [723, 469] on div "Loading... Reception Desk Loading... Lobby Loading... Landing Loading... Entry …" at bounding box center [686, 416] width 1373 height 763
click at [778, 519] on div "Loading... Reception Desk Loading... Lobby Loading... Landing Loading... Entry …" at bounding box center [686, 416] width 1373 height 763
click at [793, 515] on icon at bounding box center [800, 522] width 37 height 37
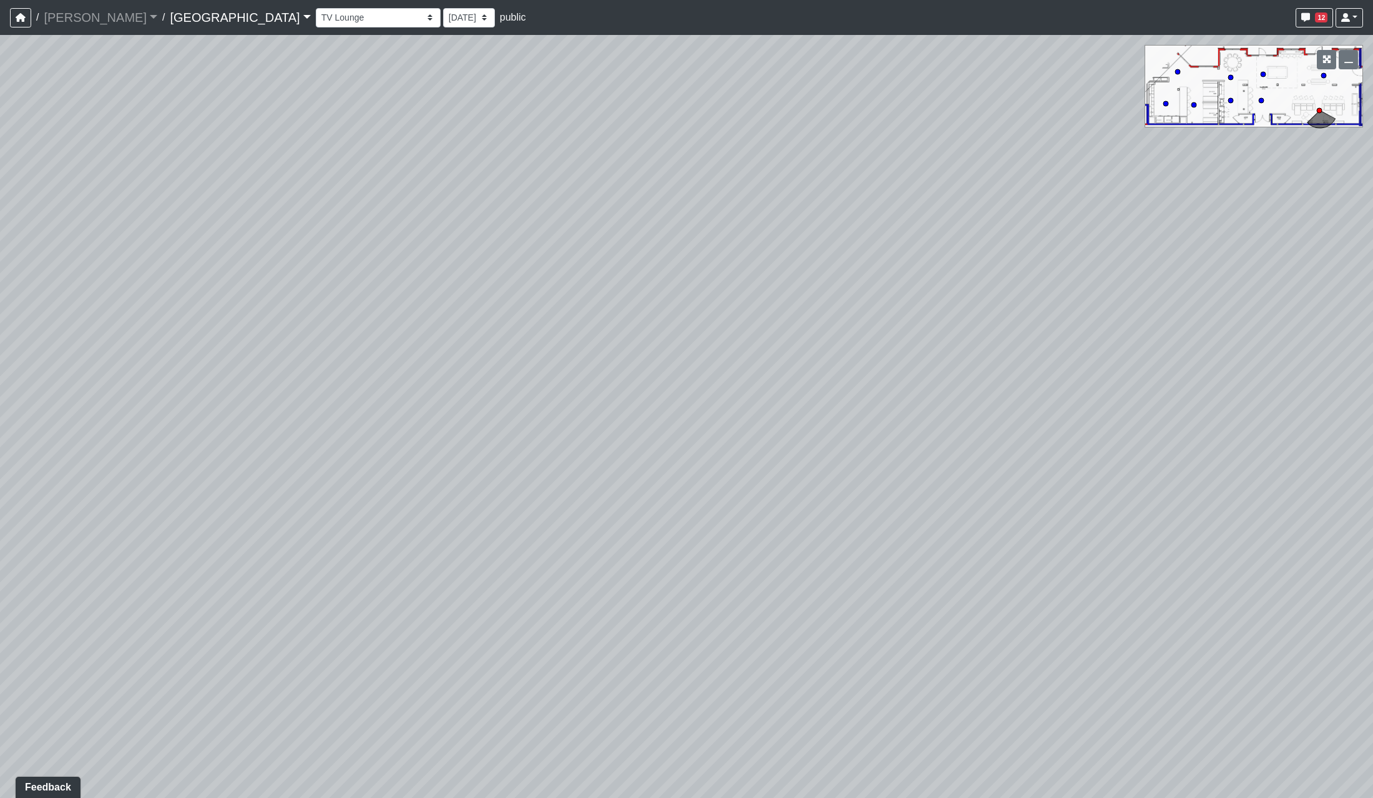
click at [620, 636] on div "Loading... Reception Desk Loading... Lobby Loading... Landing Loading... Entry …" at bounding box center [686, 416] width 1373 height 763
click at [423, 637] on div "Loading... Reception Desk Loading... Lobby Loading... Landing Loading... Entry …" at bounding box center [686, 416] width 1373 height 763
click at [1072, 752] on div "Loading... Reception Desk Loading... Lobby Loading... Landing Loading... Entry …" at bounding box center [686, 416] width 1373 height 763
click at [1051, 455] on div "Loading... Reception Desk Loading... Lobby Loading... Landing Loading... Entry …" at bounding box center [686, 416] width 1373 height 763
click at [927, 416] on div "Loading... Reception Desk Loading... Lobby Loading... Landing Loading... Entry …" at bounding box center [686, 416] width 1373 height 763
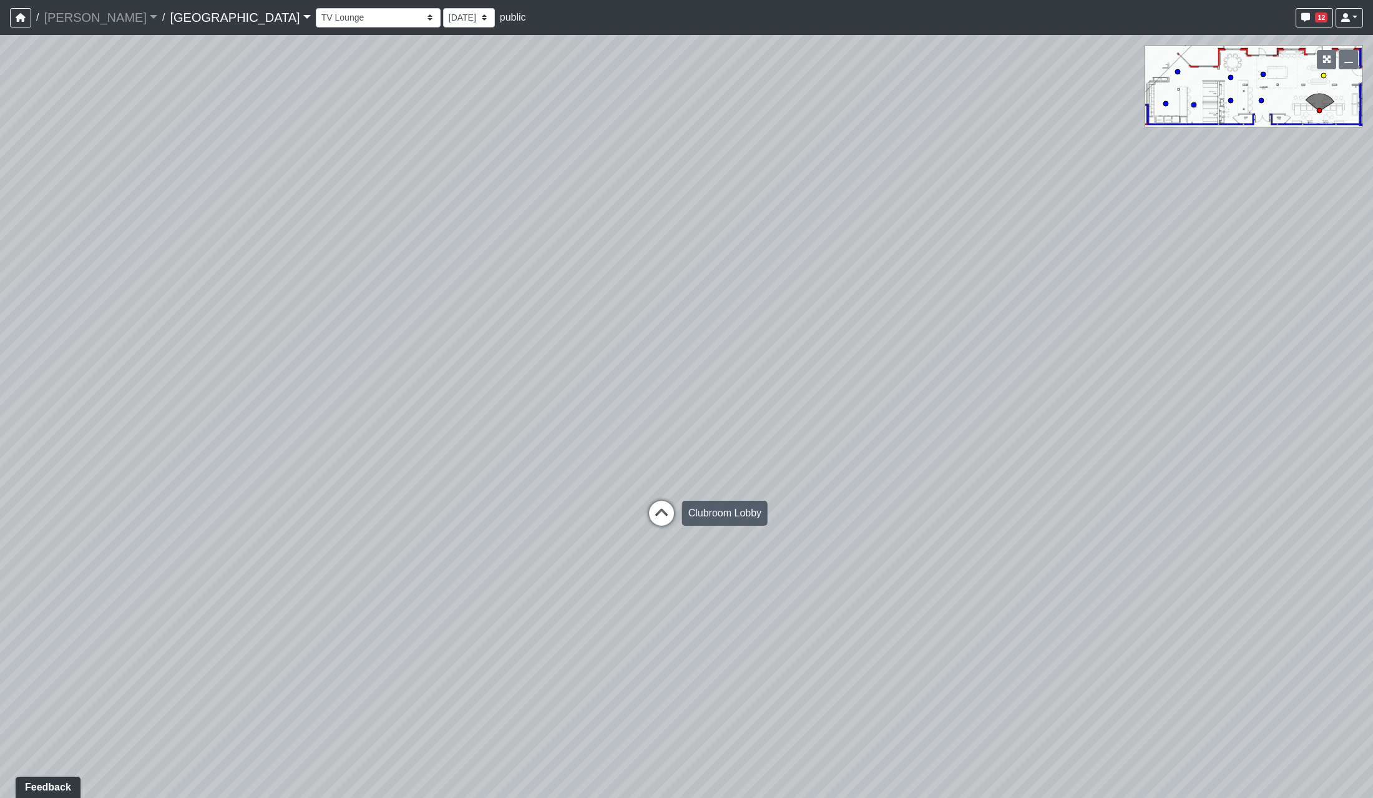
click at [654, 507] on icon at bounding box center [661, 519] width 37 height 37
click at [826, 485] on div "Loading... Reception Desk Loading... Lobby Loading... Landing Loading... Entry …" at bounding box center [686, 416] width 1373 height 763
click at [1051, 547] on div "Loading... Reception Desk Loading... Lobby Loading... Landing Loading... Entry …" at bounding box center [686, 416] width 1373 height 763
click at [929, 477] on div "Loading... Reception Desk Loading... Lobby Loading... Landing Loading... Entry …" at bounding box center [686, 416] width 1373 height 763
click at [755, 606] on div "Loading... Reception Desk Loading... Lobby Loading... Landing Loading... Entry …" at bounding box center [686, 416] width 1373 height 763
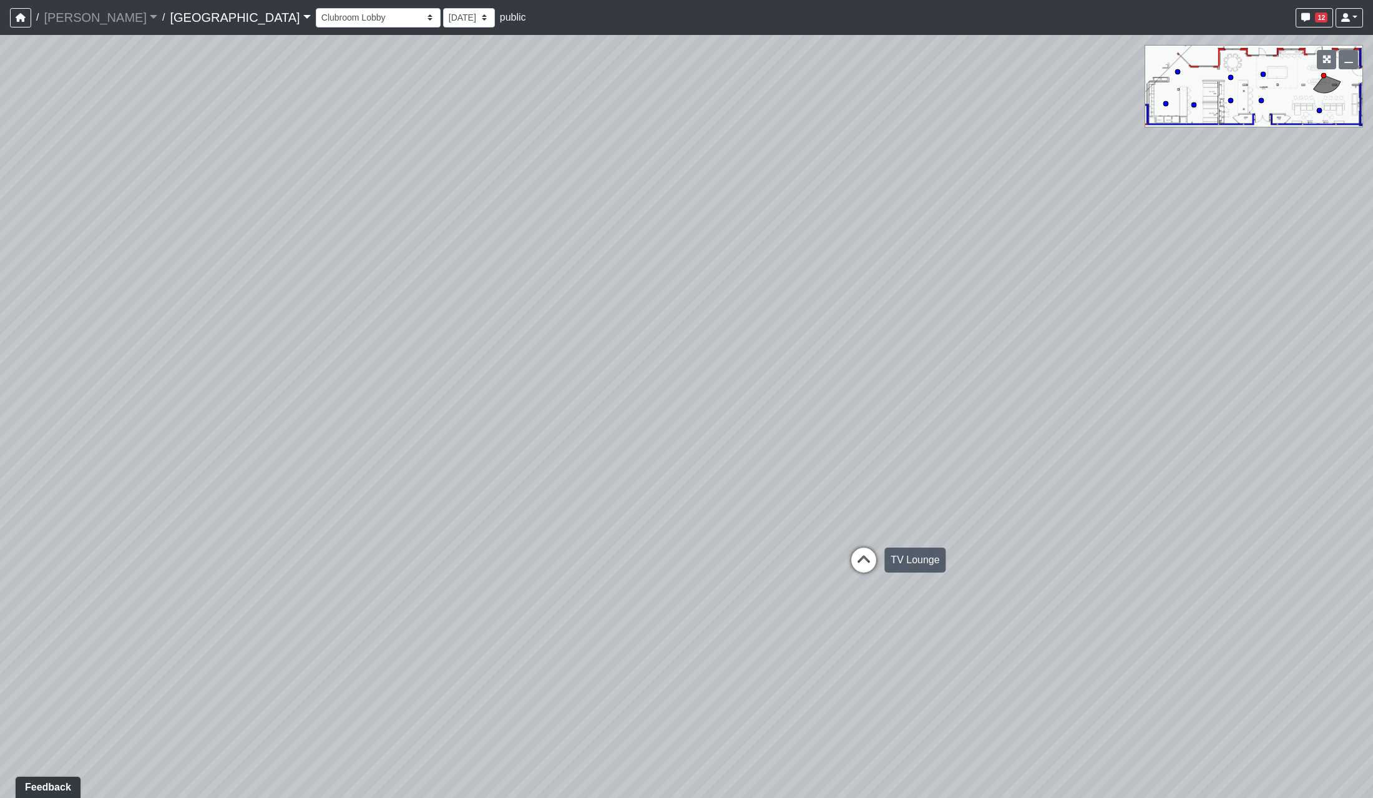
click at [840, 561] on div "Loading... Reception Desk Loading... Lobby Loading... Landing Loading... Entry …" at bounding box center [686, 416] width 1373 height 763
click at [860, 558] on icon at bounding box center [866, 568] width 37 height 37
click at [770, 562] on div "Loading... Reception Desk Loading... Lobby Loading... Landing Loading... Entry …" at bounding box center [686, 416] width 1373 height 763
click at [567, 512] on div "Loading... Reception Desk Loading... Lobby Loading... Landing Loading... Entry …" at bounding box center [686, 416] width 1373 height 763
click at [333, 484] on div "Loading... Reception Desk Loading... Lobby Loading... Landing Loading... Entry …" at bounding box center [686, 416] width 1373 height 763
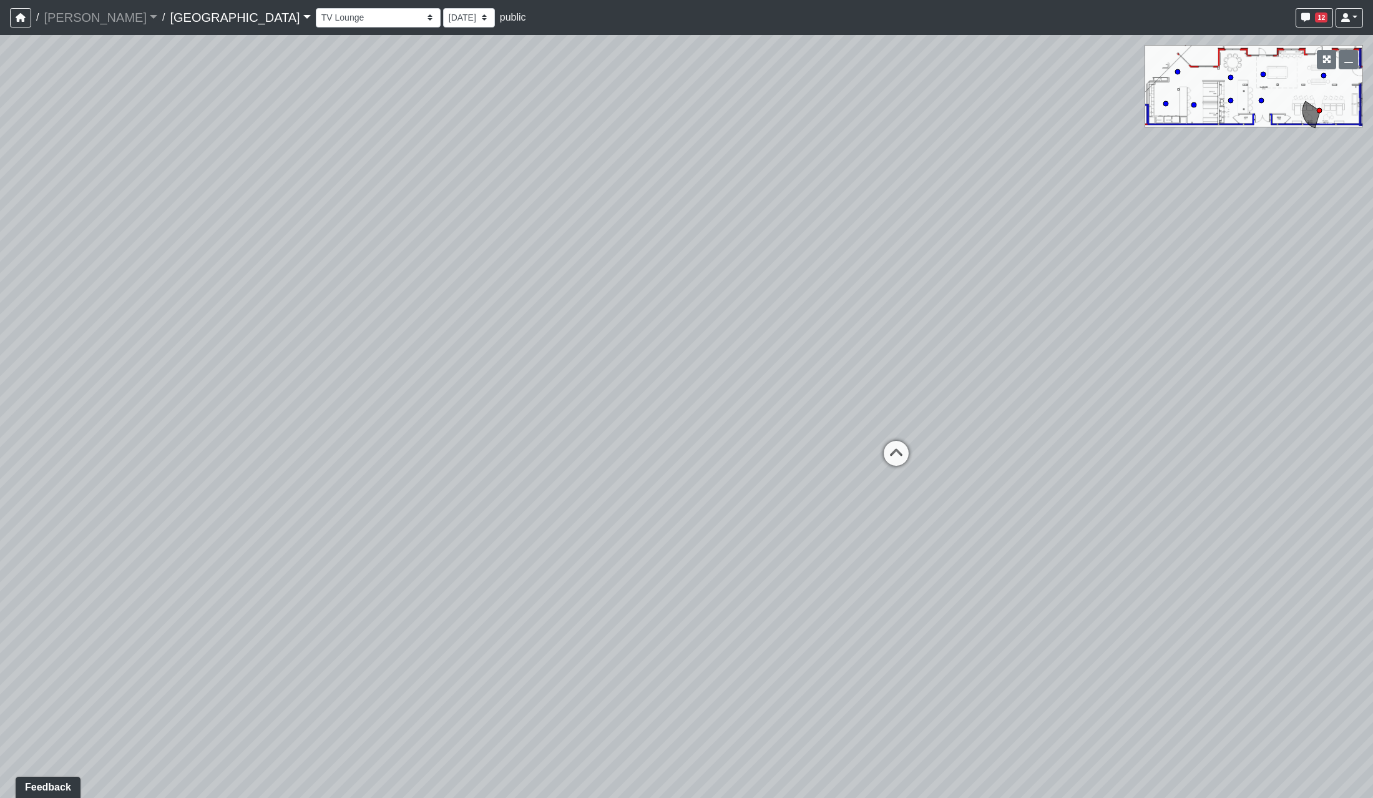
click at [702, 402] on div "Loading... Reception Desk Loading... Lobby Loading... Landing Loading... Entry …" at bounding box center [686, 416] width 1373 height 763
click at [655, 464] on div "Loading... Reception Desk Loading... Lobby Loading... Landing Loading... Entry …" at bounding box center [686, 416] width 1373 height 763
click at [766, 458] on div "Loading... Reception Desk Loading... Lobby Loading... Landing Loading... Entry …" at bounding box center [686, 416] width 1373 height 763
click at [685, 444] on div "Loading... Reception Desk Loading... Lobby Loading... Landing Loading... Entry …" at bounding box center [686, 416] width 1373 height 763
click at [695, 389] on div "Loading... Reception Desk Loading... Lobby Loading... Landing Loading... Entry …" at bounding box center [686, 416] width 1373 height 763
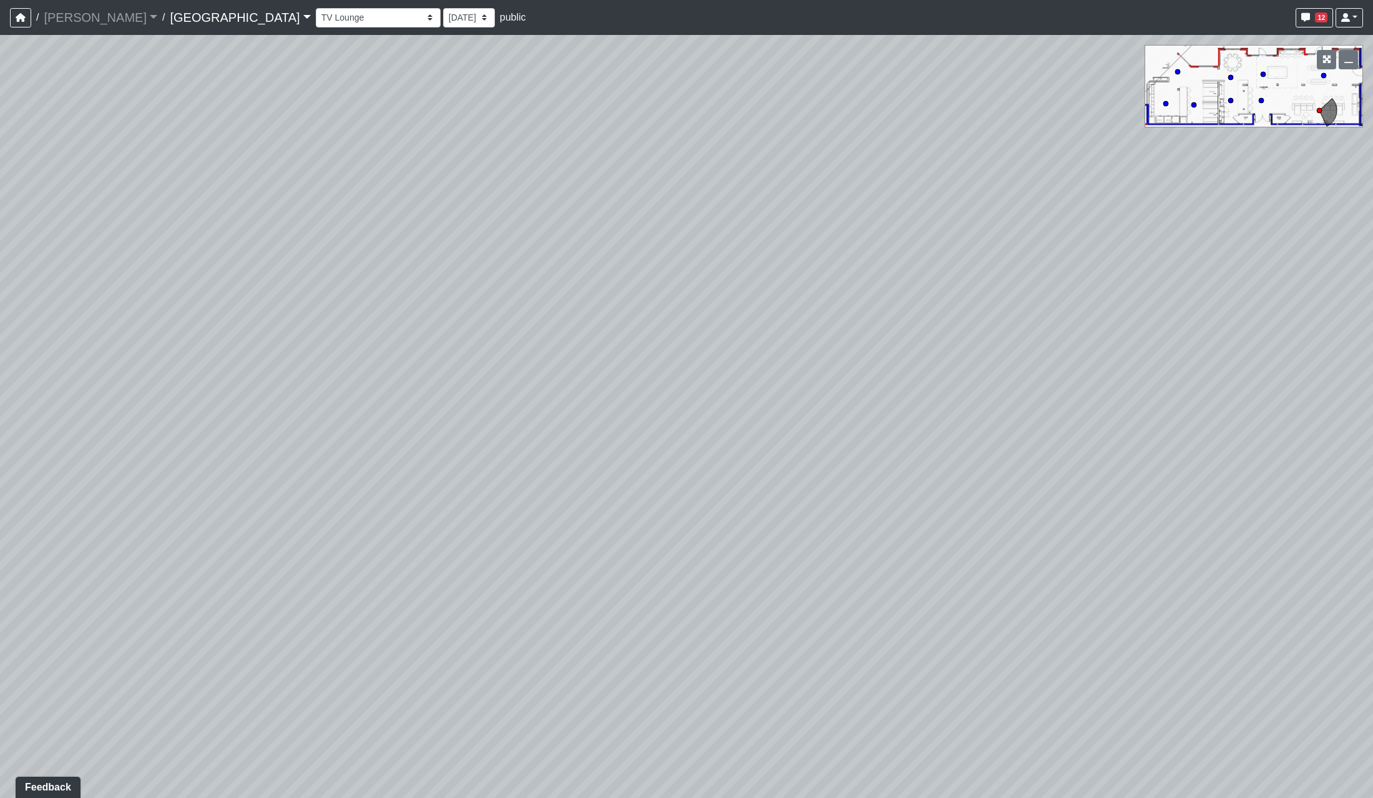
click at [892, 520] on div "Loading... Reception Desk Loading... Lobby Loading... Landing Loading... Entry …" at bounding box center [686, 416] width 1373 height 763
click at [482, 499] on div "Loading... Reception Desk Loading... Lobby Loading... Landing Loading... Entry …" at bounding box center [686, 416] width 1373 height 763
click at [883, 516] on icon at bounding box center [887, 520] width 37 height 37
select select "dPWxdYJAiA6aUZf69RhQpp"
click at [529, 471] on div "Loading... Reception Desk Loading... Lobby Loading... Landing Loading... Entry …" at bounding box center [686, 416] width 1373 height 763
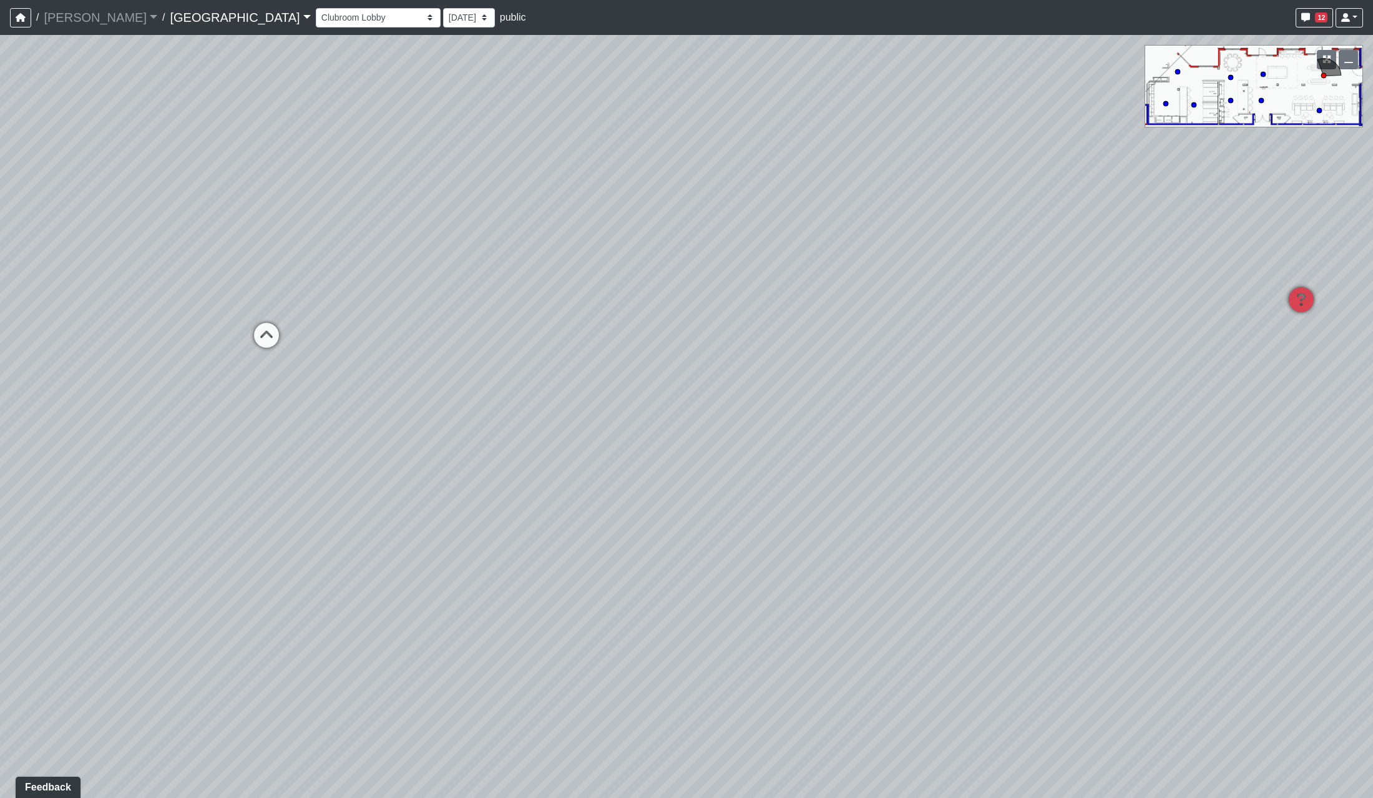
click at [744, 416] on div "Loading... Reception Desk Loading... Lobby Loading... Landing Loading... Entry …" at bounding box center [686, 416] width 1373 height 763
click at [587, 388] on div "Loading... Reception Desk Loading... Lobby Loading... Landing Loading... Entry …" at bounding box center [686, 416] width 1373 height 763
click at [245, 549] on div "Loading... Reception Desk Loading... Lobby Loading... Landing Loading... Entry …" at bounding box center [686, 416] width 1373 height 763
click at [531, 468] on div "Loading... Reception Desk Loading... Lobby Loading... Landing Loading... Entry …" at bounding box center [686, 416] width 1373 height 763
click at [422, 550] on div "Loading... Reception Desk Loading... Lobby Loading... Landing Loading... Entry …" at bounding box center [686, 416] width 1373 height 763
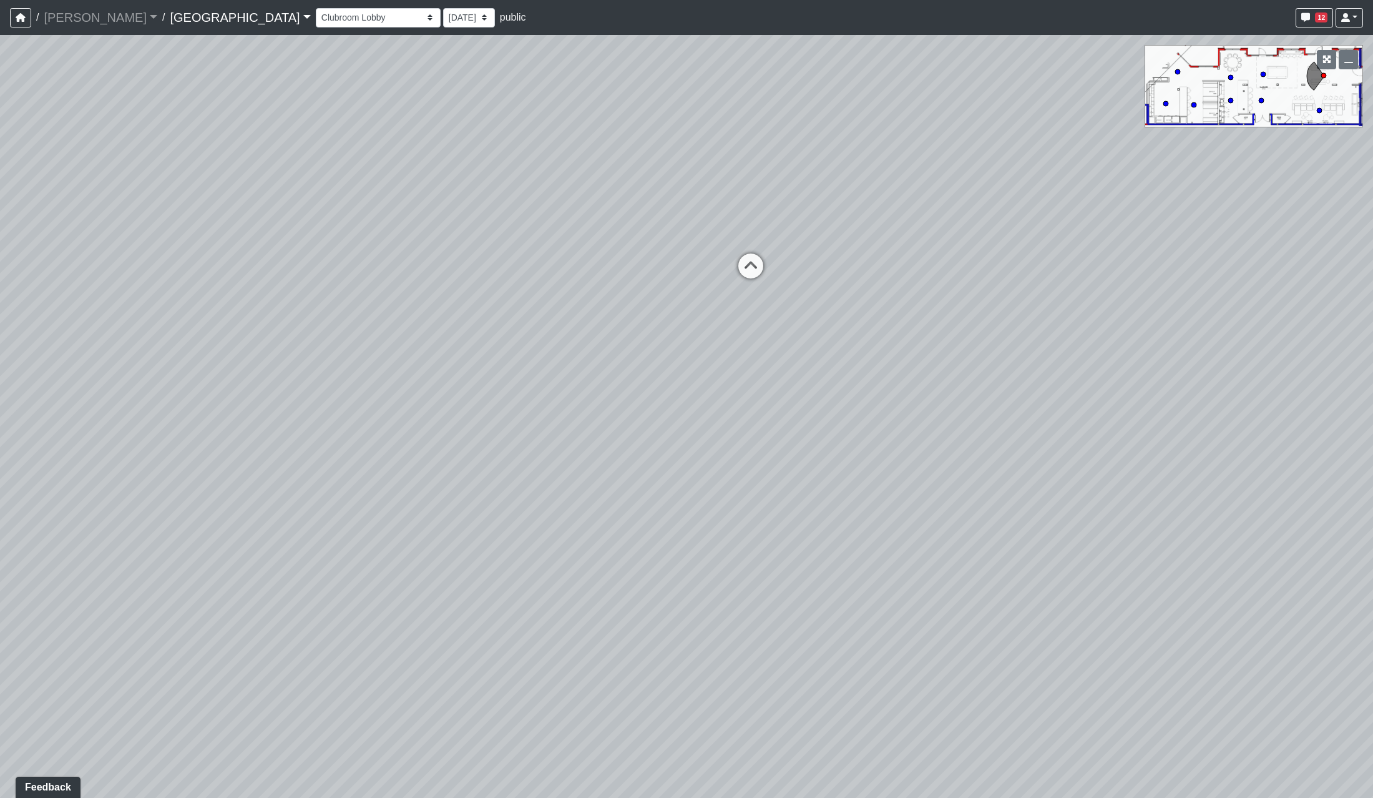
click at [700, 522] on div "Loading... Reception Desk Loading... Lobby Loading... Landing Loading... Entry …" at bounding box center [686, 416] width 1373 height 763
